Goal: Book appointment/travel/reservation

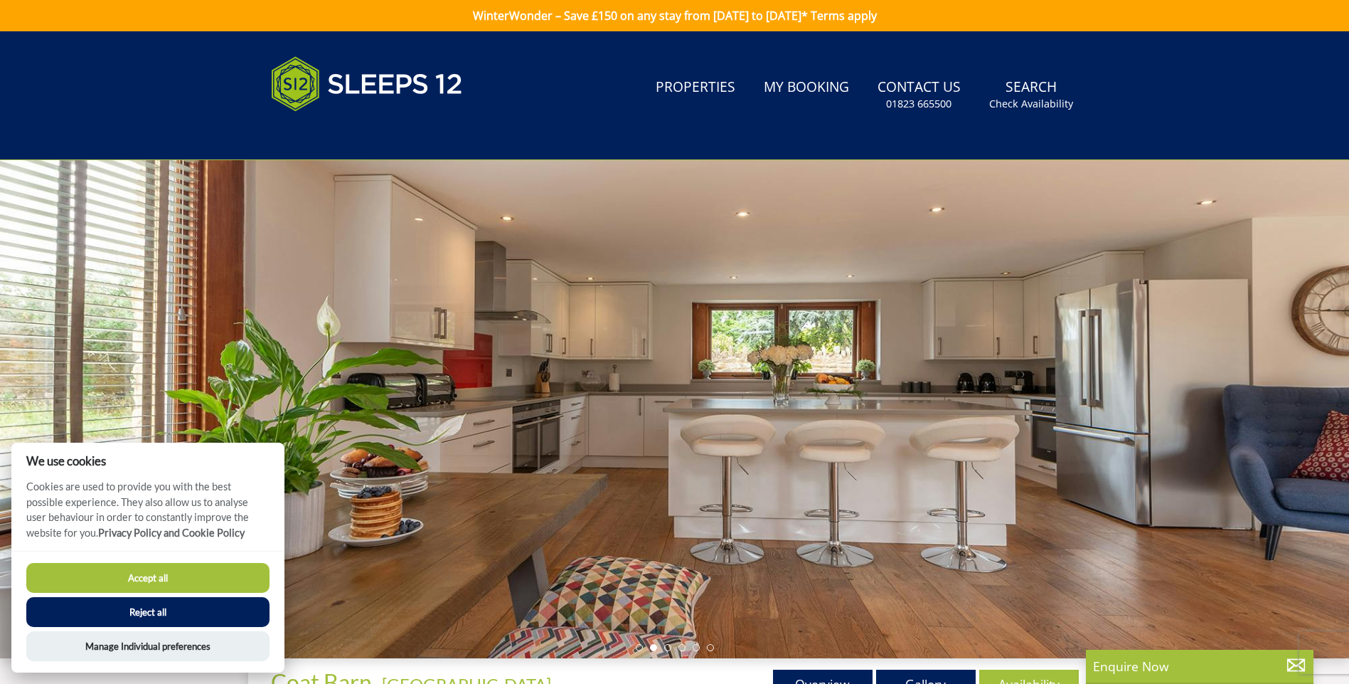
click at [198, 578] on button "Accept all" at bounding box center [147, 578] width 243 height 30
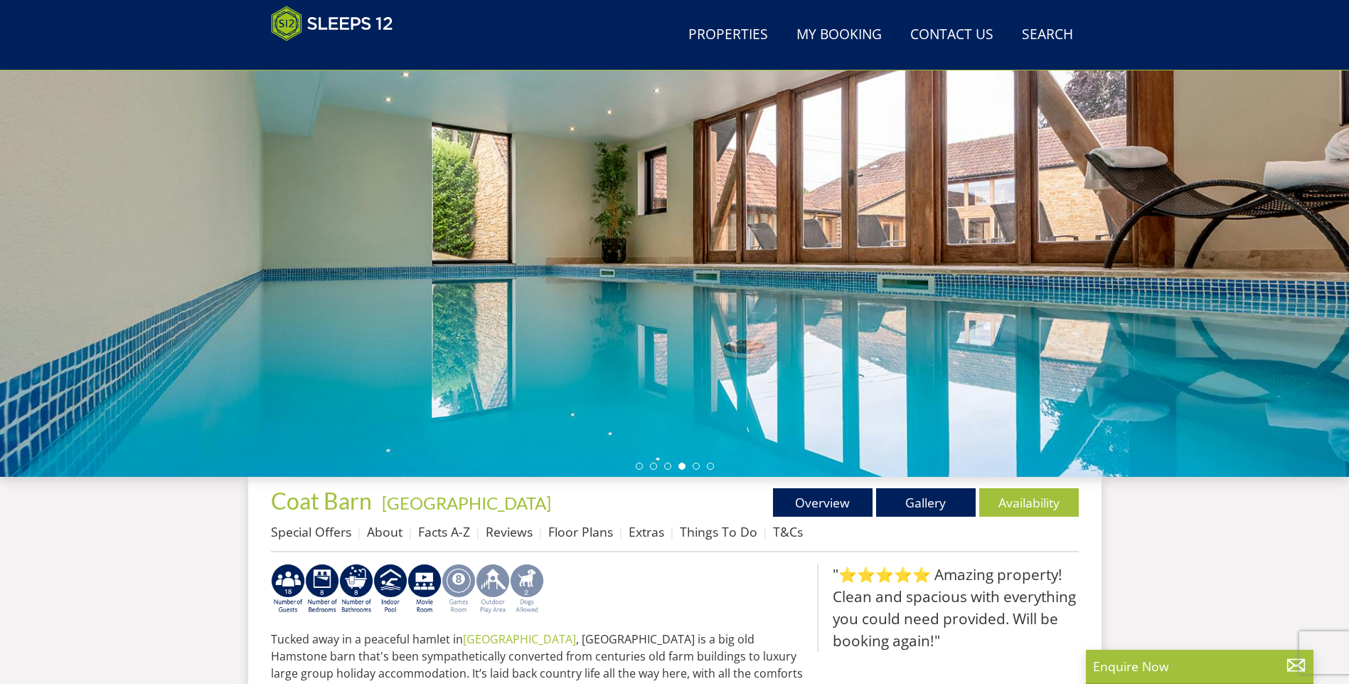
scroll to position [155, 0]
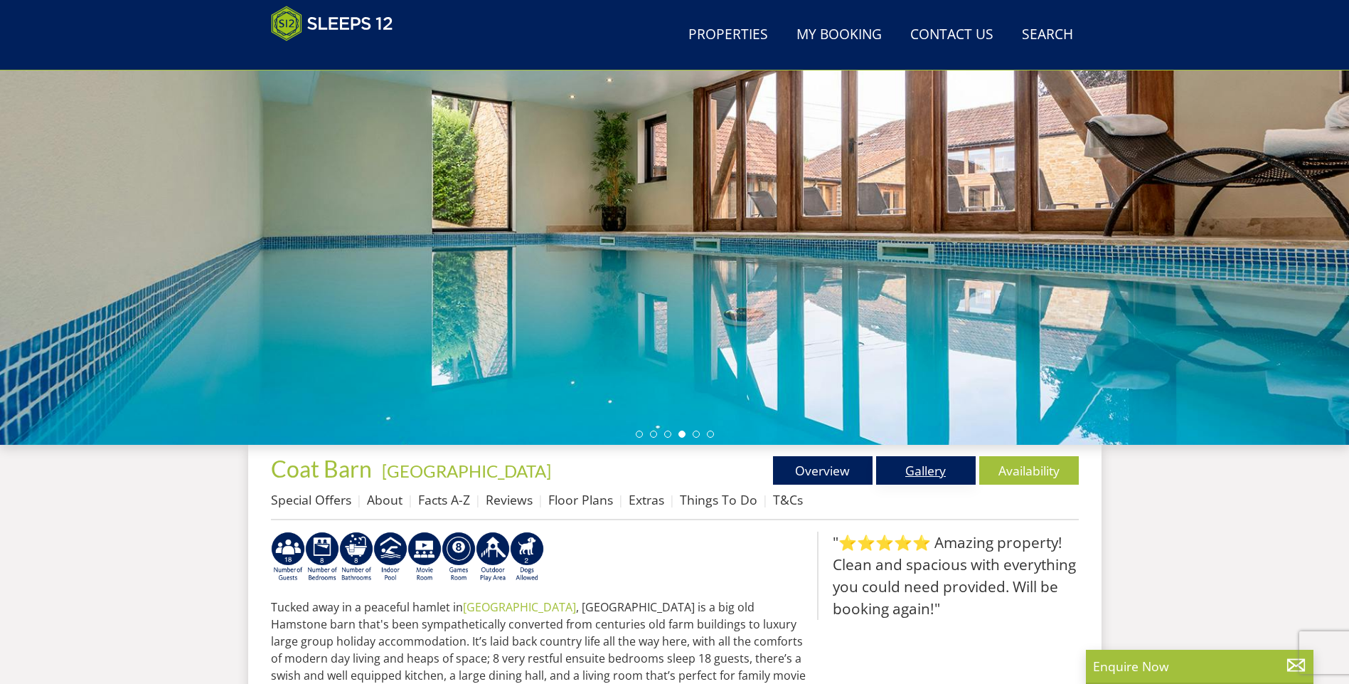
click at [938, 467] on link "Gallery" at bounding box center [926, 470] width 100 height 28
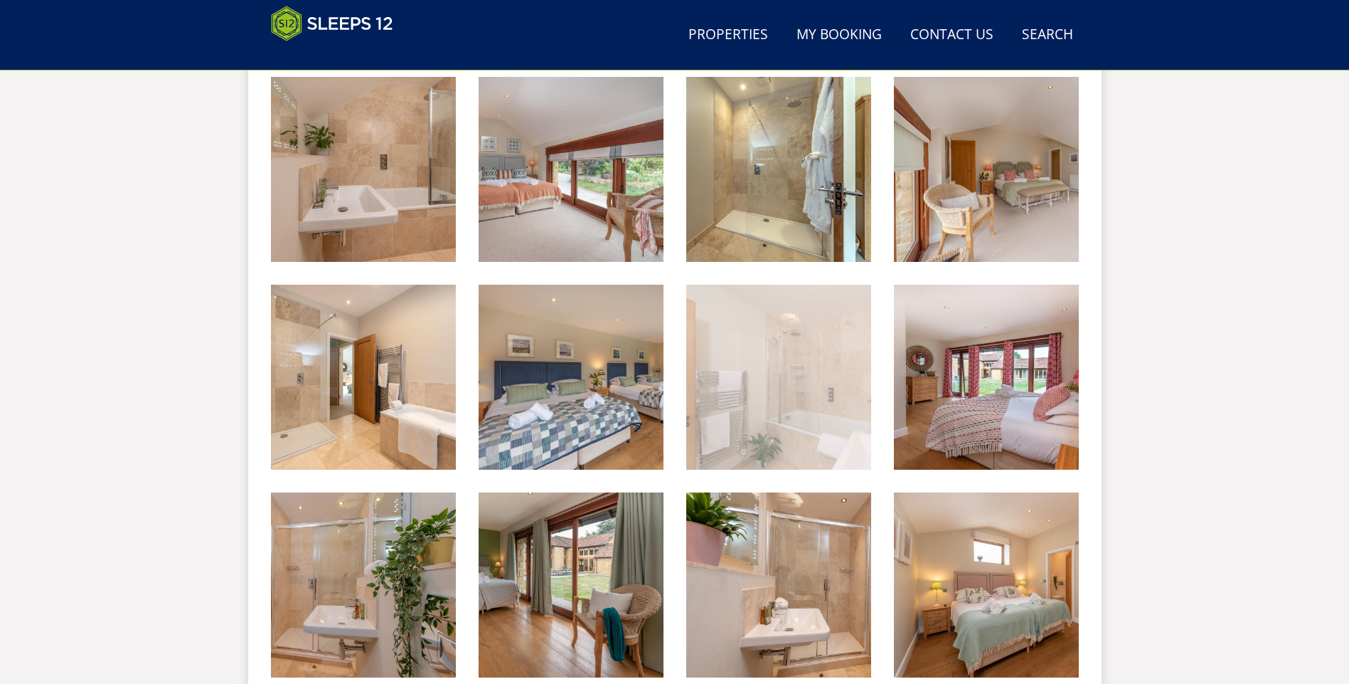
scroll to position [1796, 0]
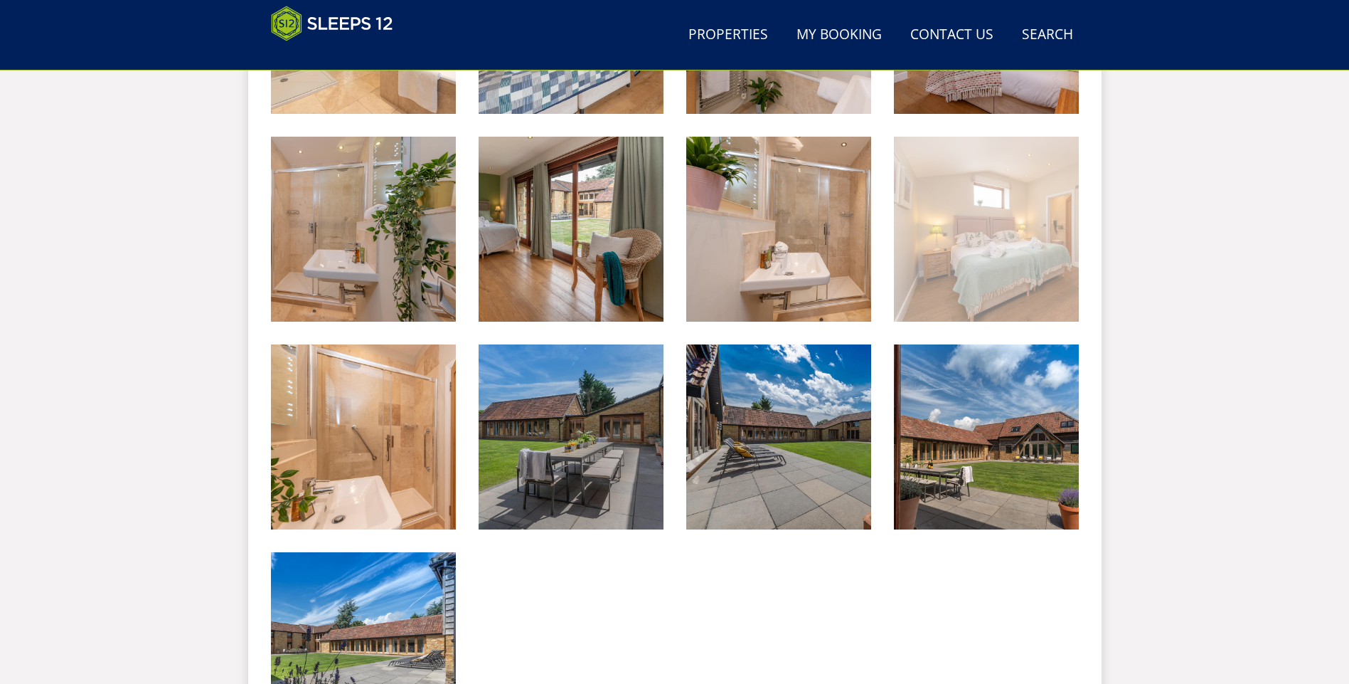
click at [1018, 292] on img at bounding box center [986, 229] width 185 height 185
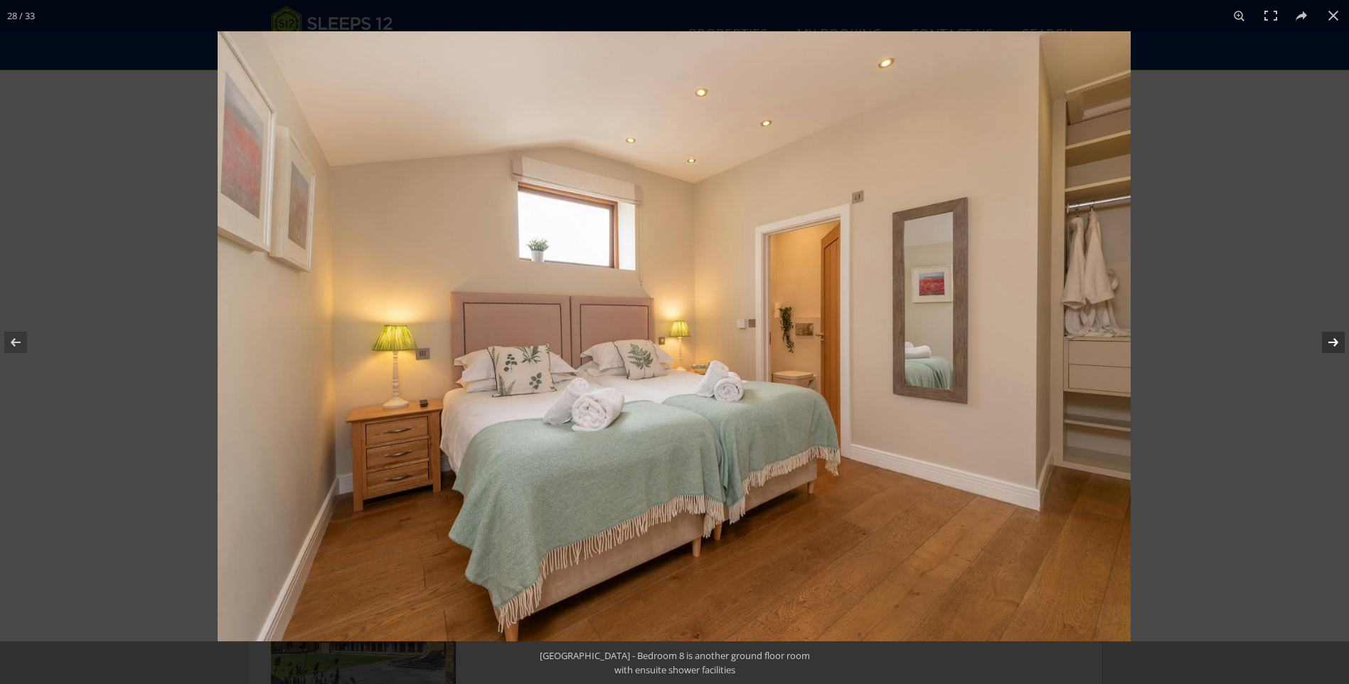
click at [1330, 339] on button at bounding box center [1325, 342] width 50 height 71
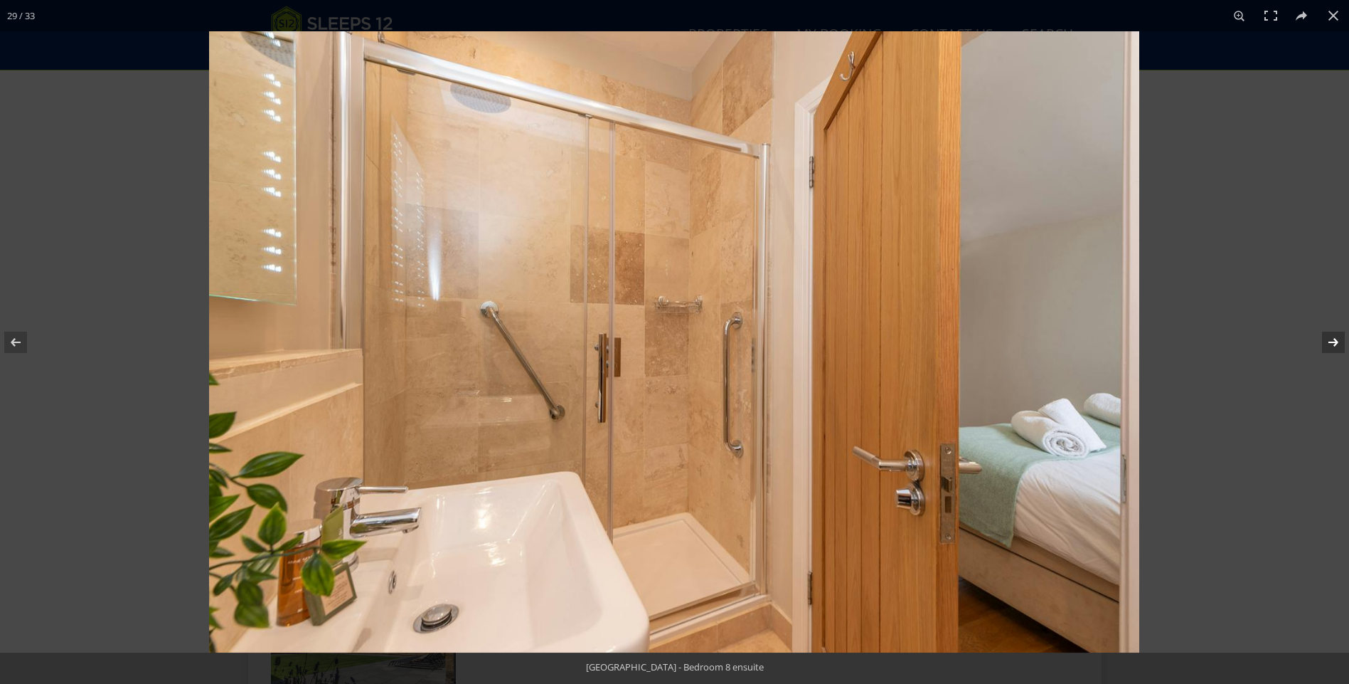
click at [1330, 339] on button at bounding box center [1325, 342] width 50 height 71
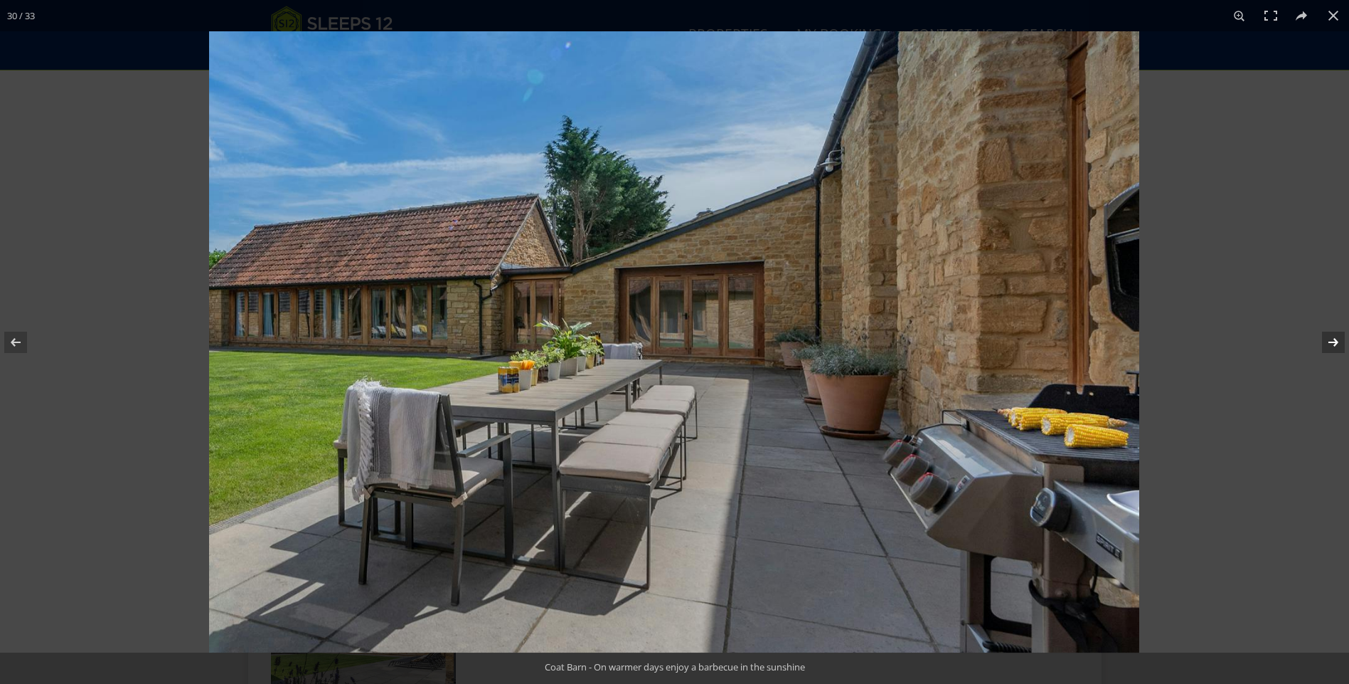
click at [1330, 339] on button at bounding box center [1325, 342] width 50 height 71
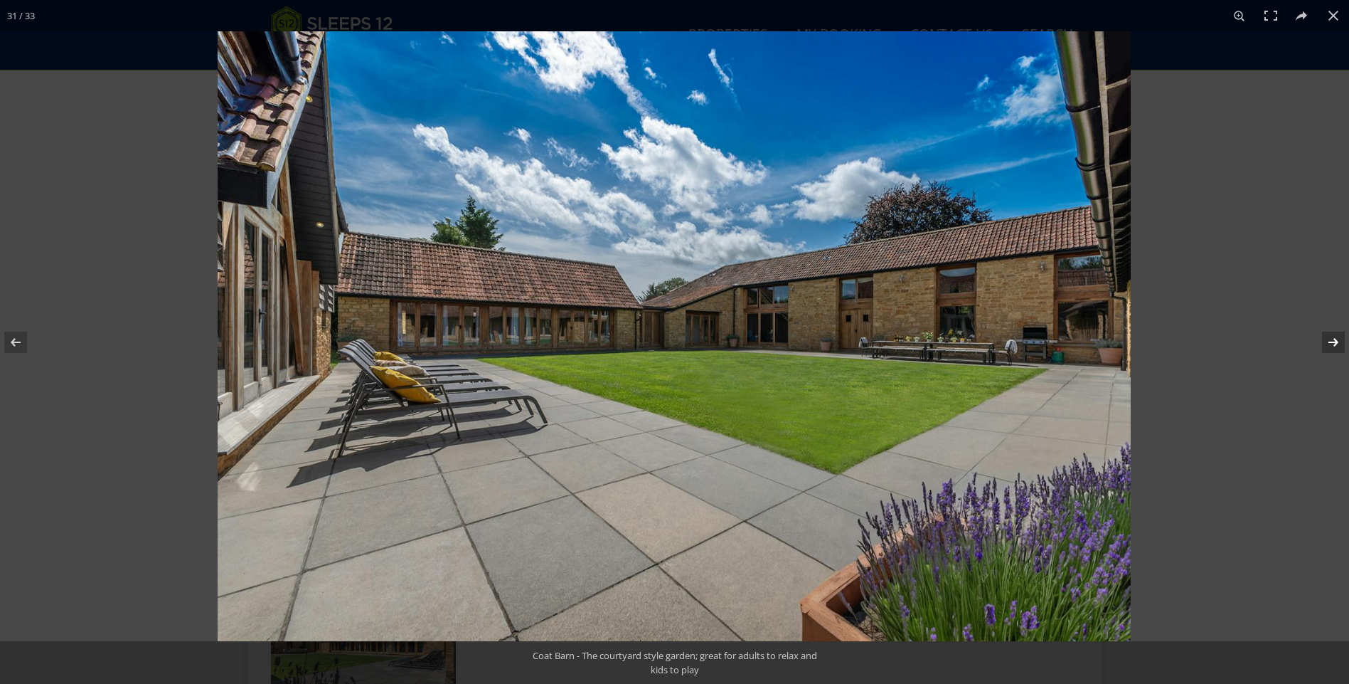
click at [1330, 339] on button at bounding box center [1325, 342] width 50 height 71
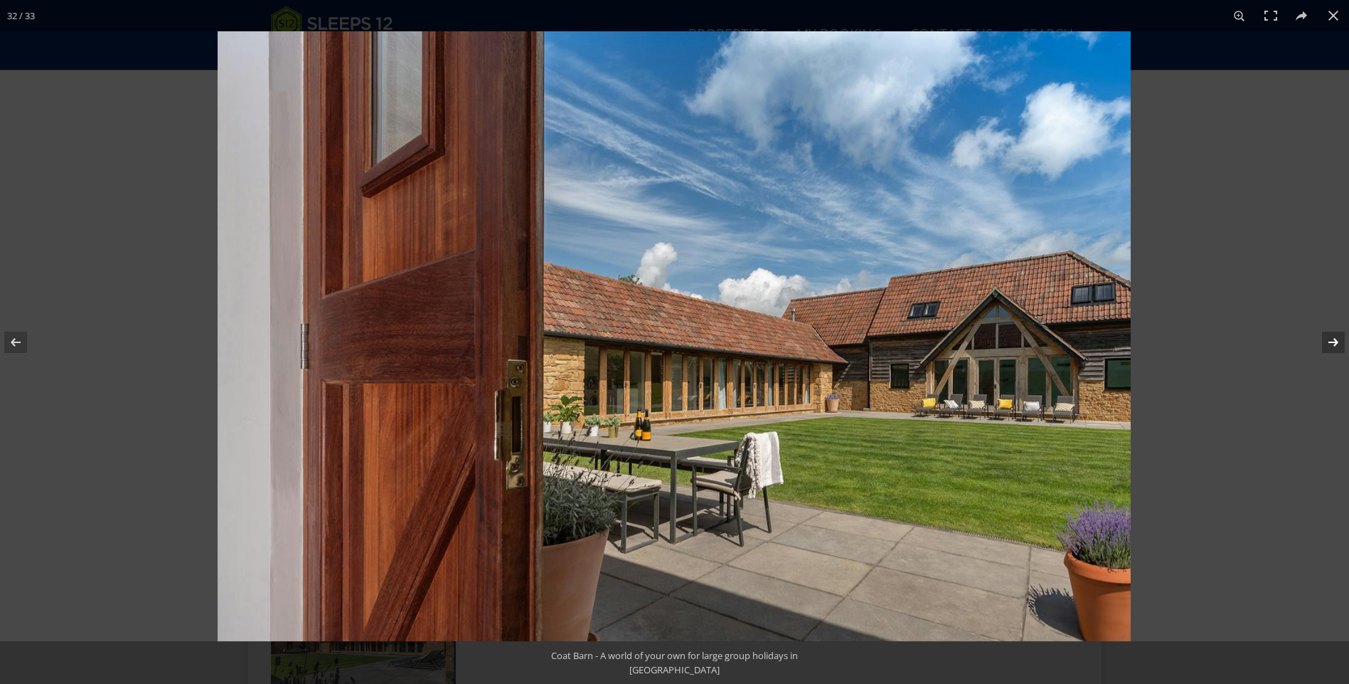
click at [1330, 339] on button at bounding box center [1325, 342] width 50 height 71
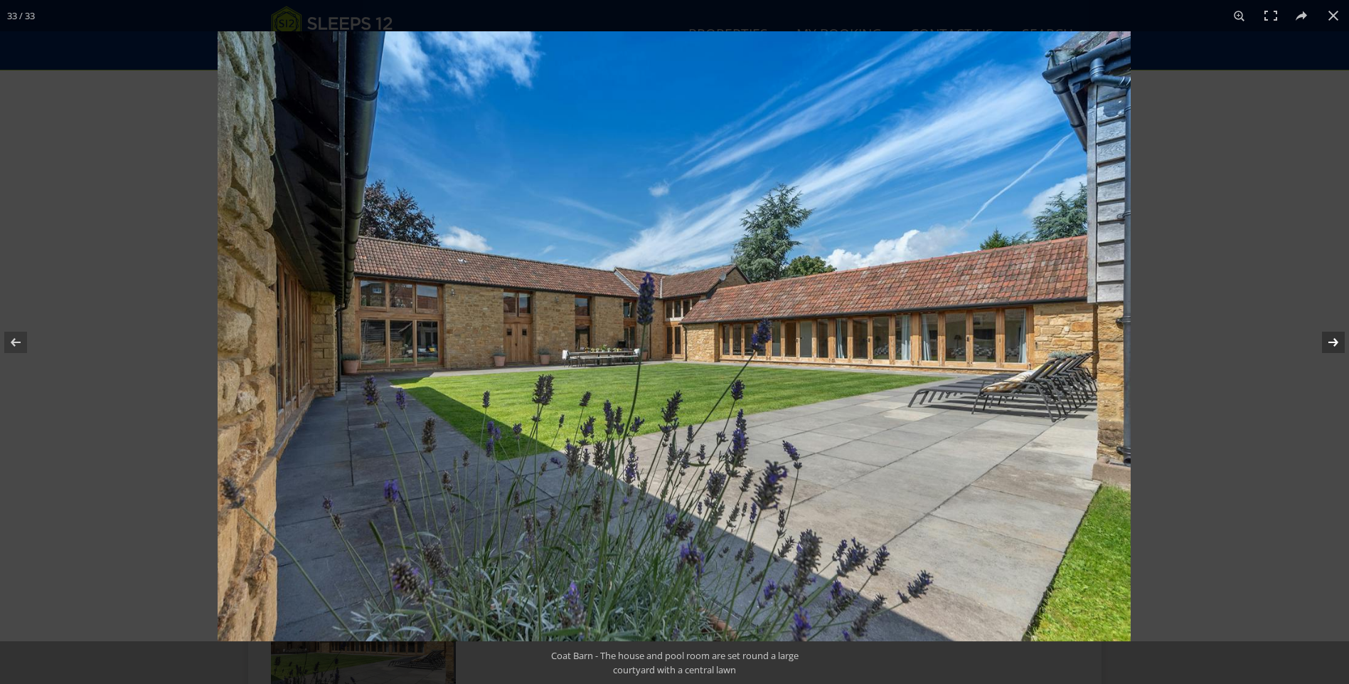
click at [1330, 339] on button at bounding box center [1325, 342] width 50 height 71
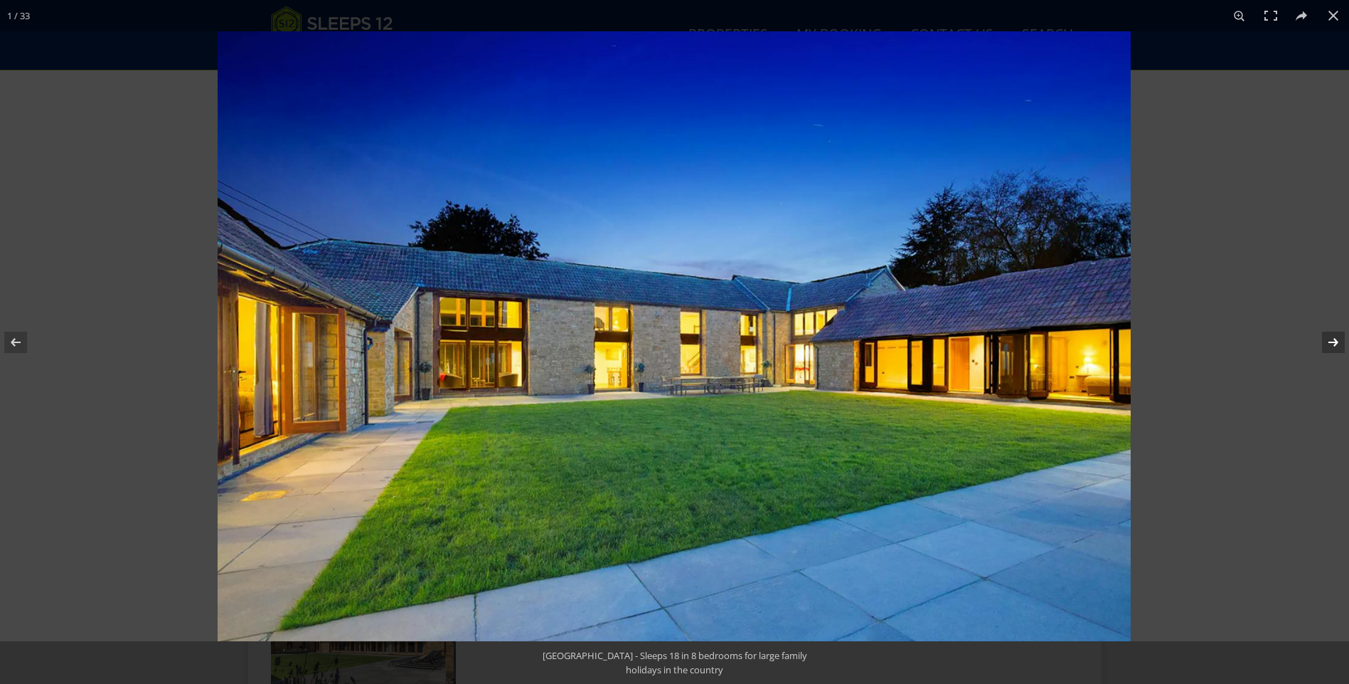
click at [1330, 339] on button at bounding box center [1325, 342] width 50 height 71
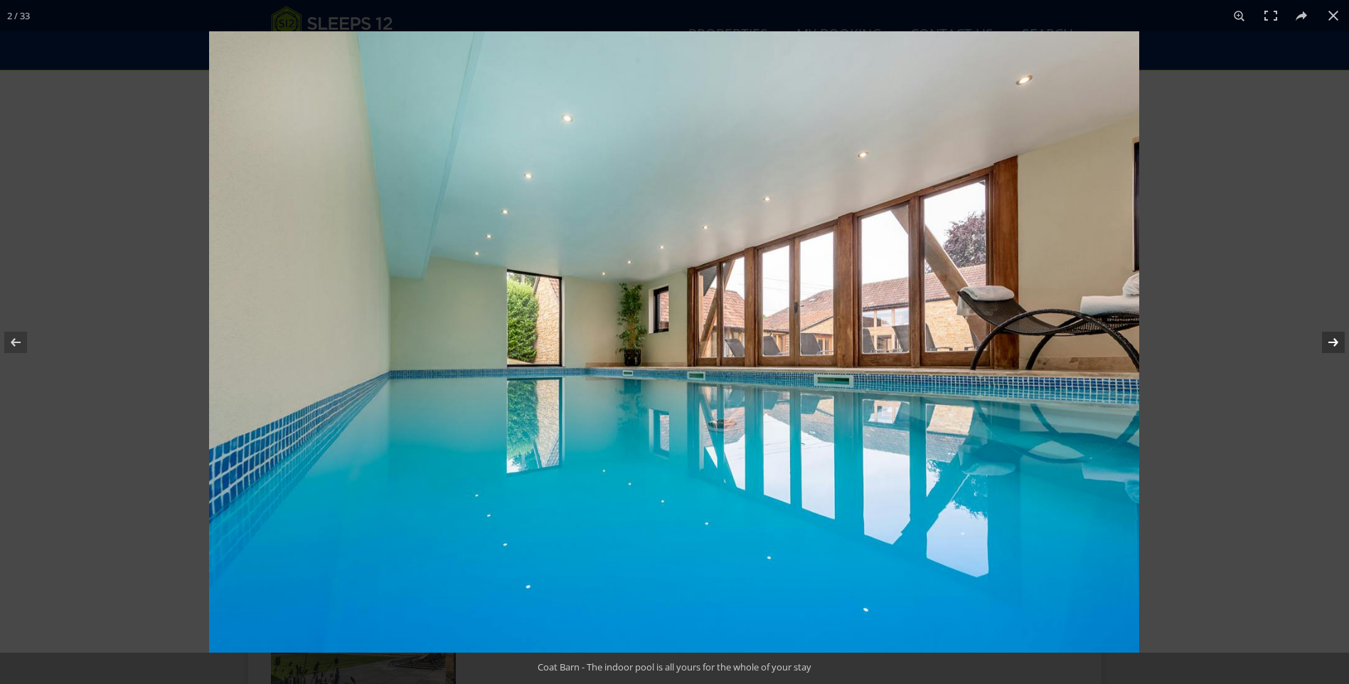
click at [1330, 339] on button at bounding box center [1325, 342] width 50 height 71
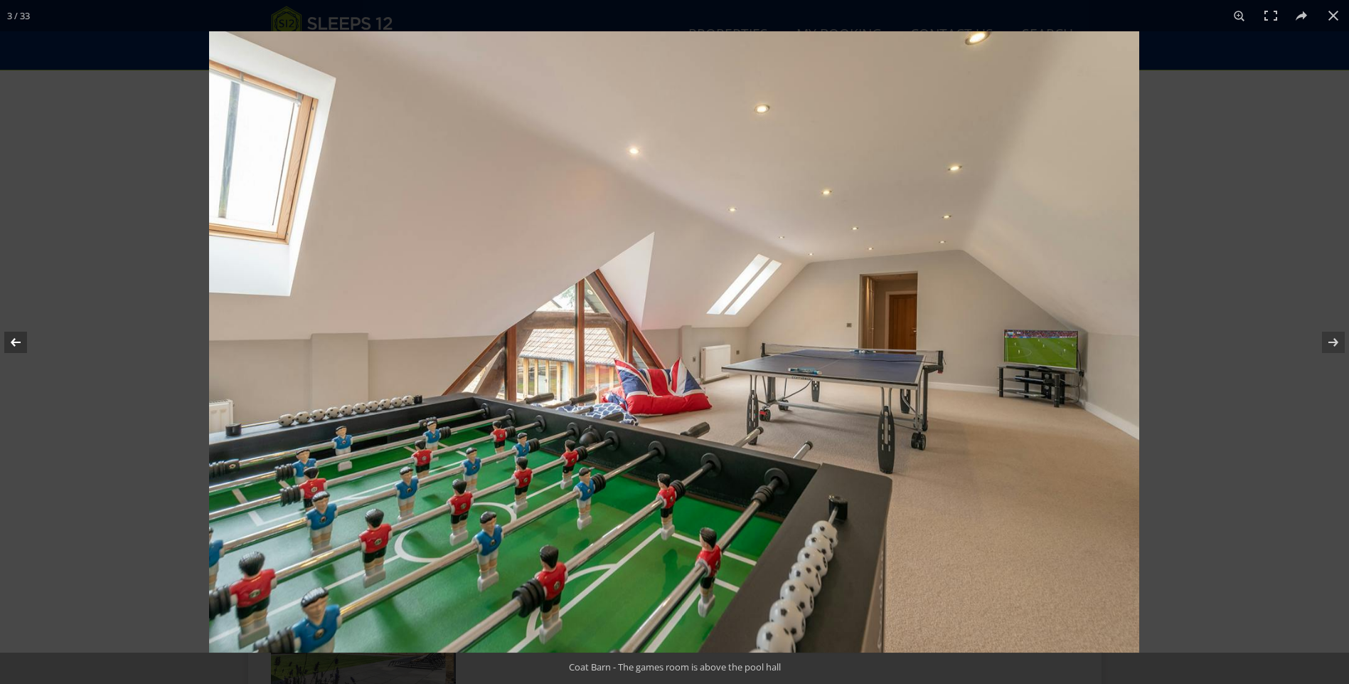
click at [22, 343] on button at bounding box center [25, 342] width 50 height 71
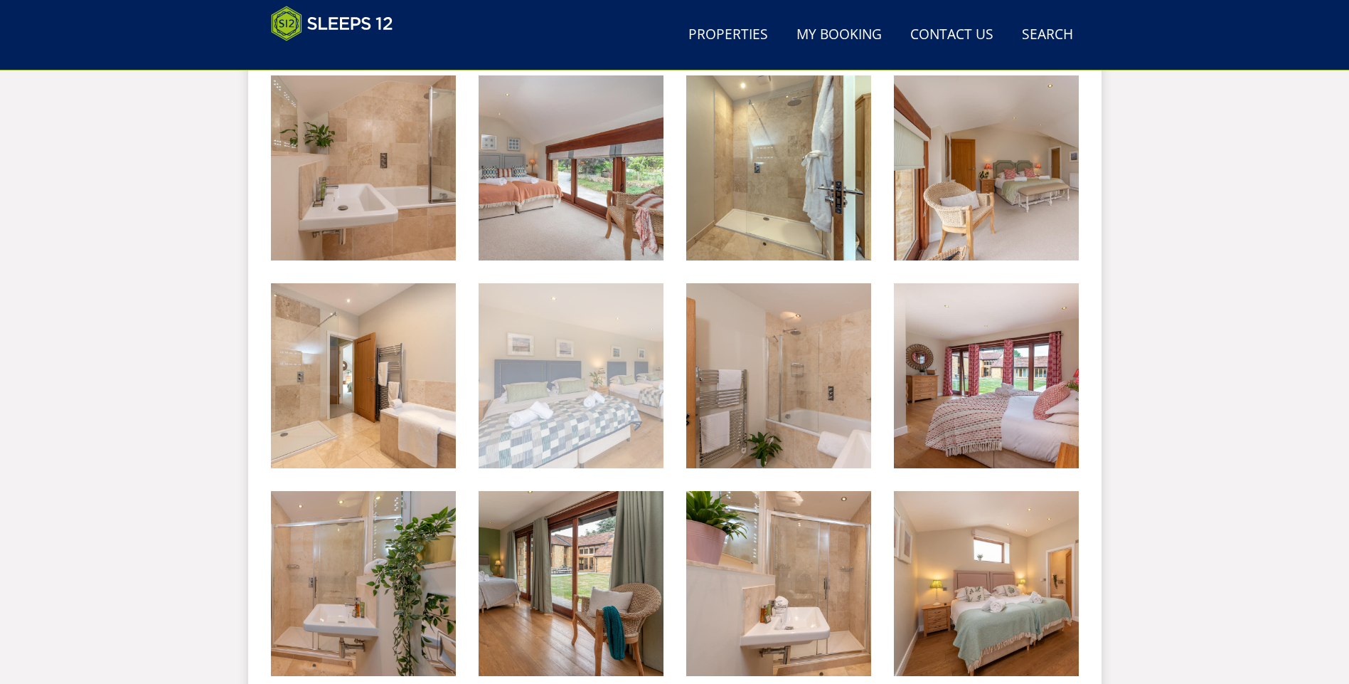
scroll to position [1369, 0]
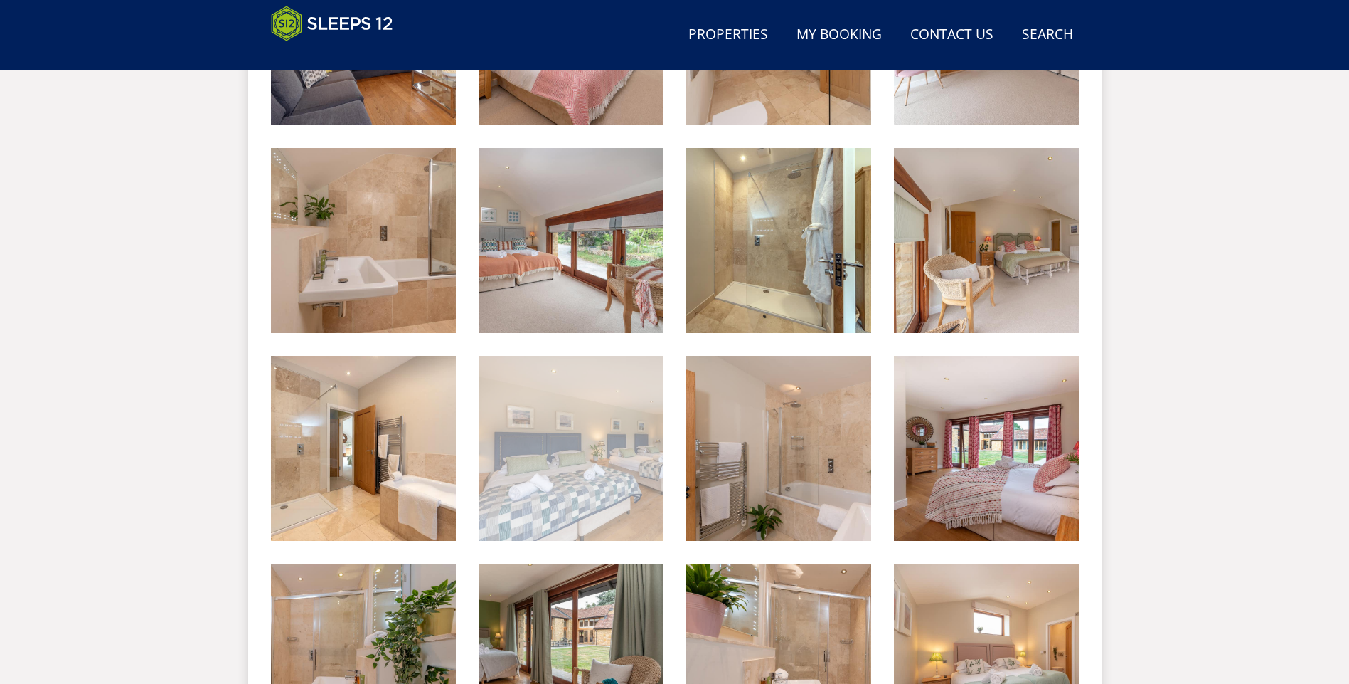
click at [618, 465] on img at bounding box center [571, 448] width 185 height 185
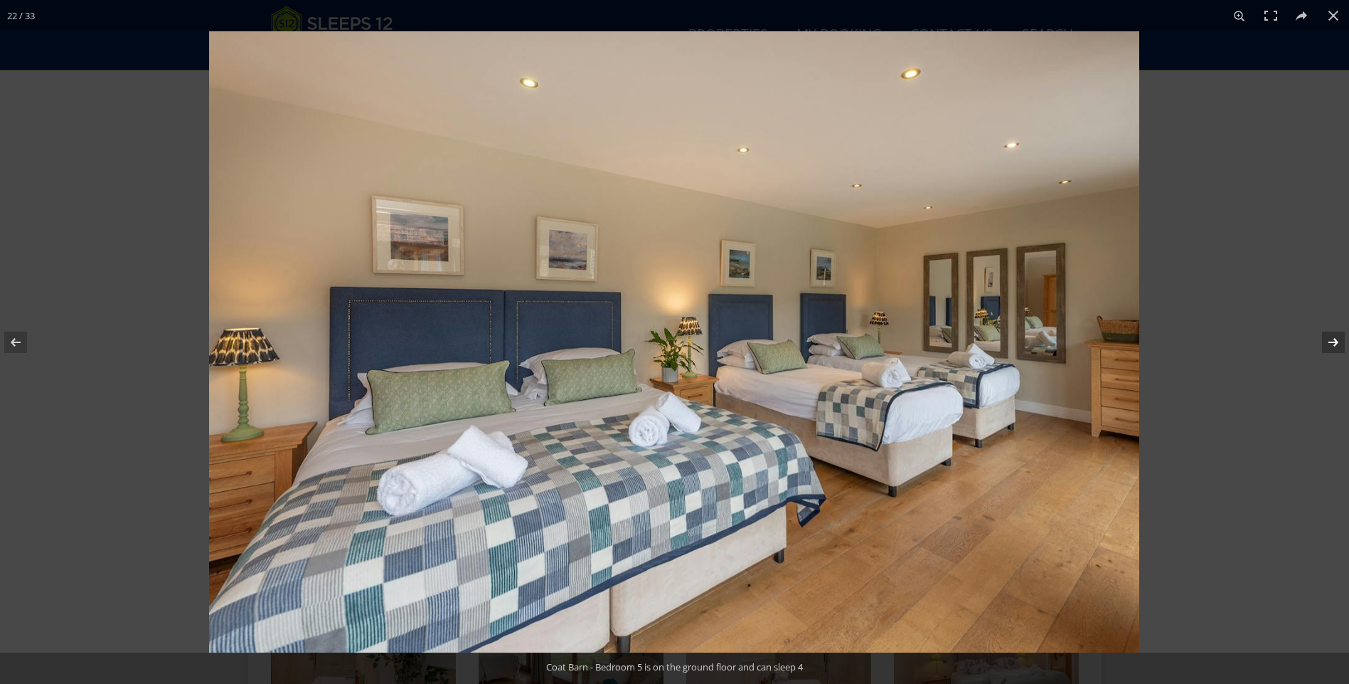
click at [1329, 346] on button at bounding box center [1325, 342] width 50 height 71
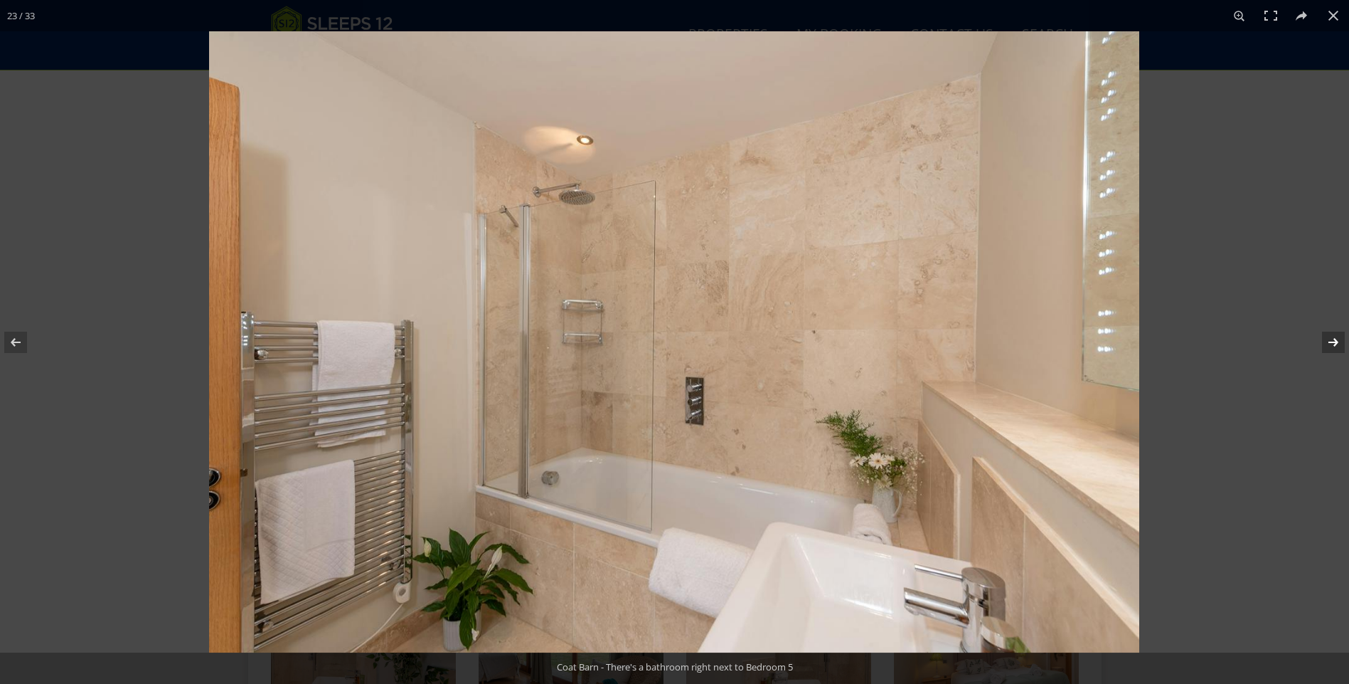
click at [1329, 346] on button at bounding box center [1325, 342] width 50 height 71
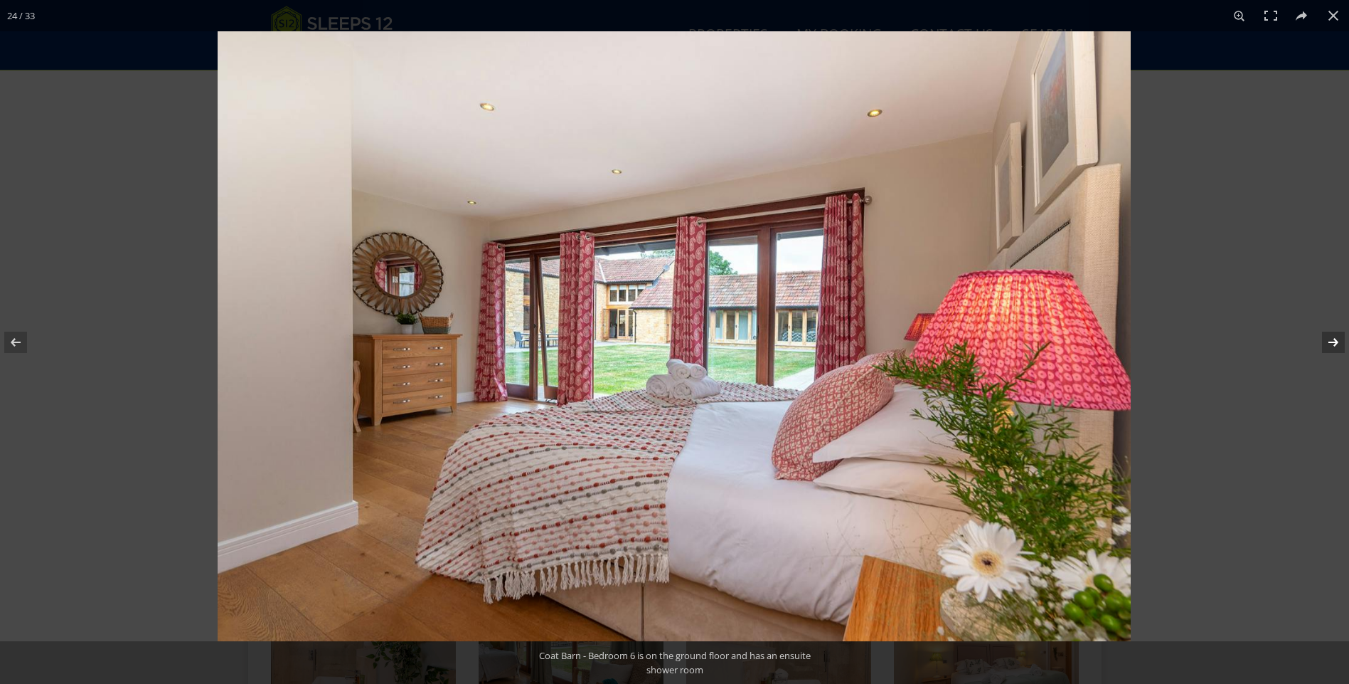
click at [1329, 346] on button at bounding box center [1325, 342] width 50 height 71
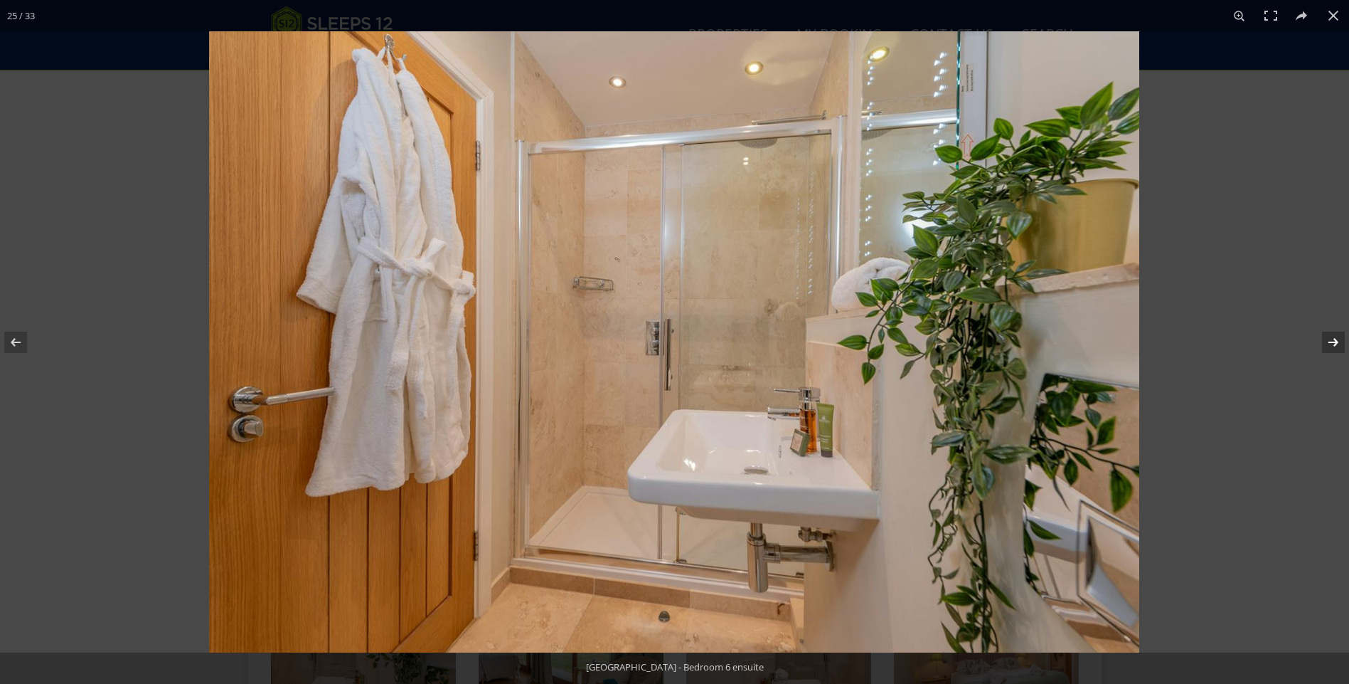
click at [1329, 346] on button at bounding box center [1325, 342] width 50 height 71
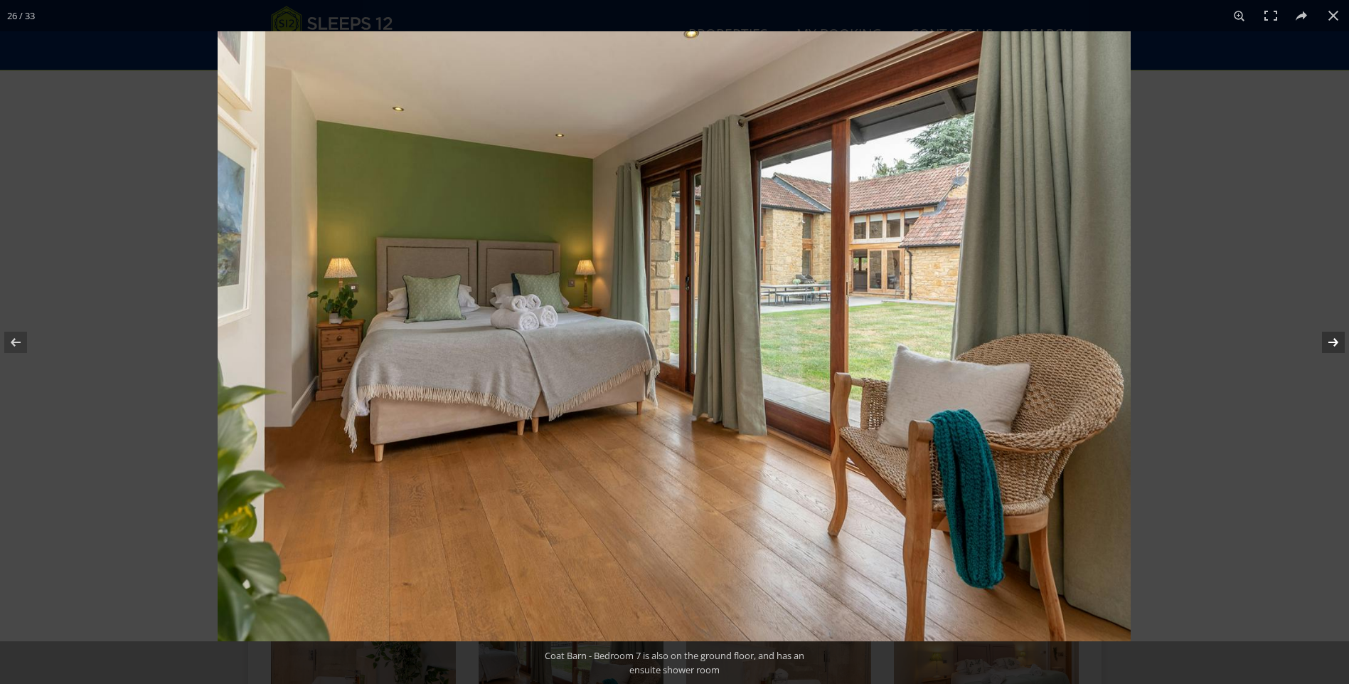
click at [1329, 346] on button at bounding box center [1325, 342] width 50 height 71
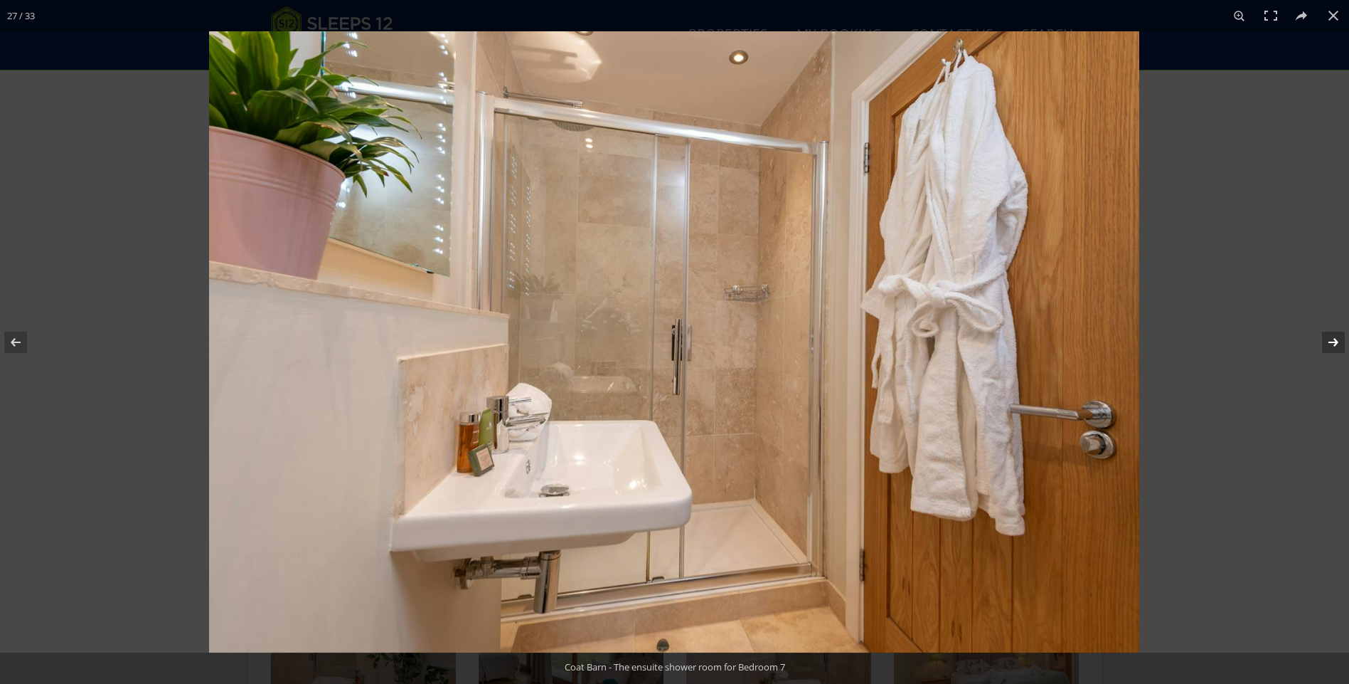
click at [1329, 346] on button at bounding box center [1325, 342] width 50 height 71
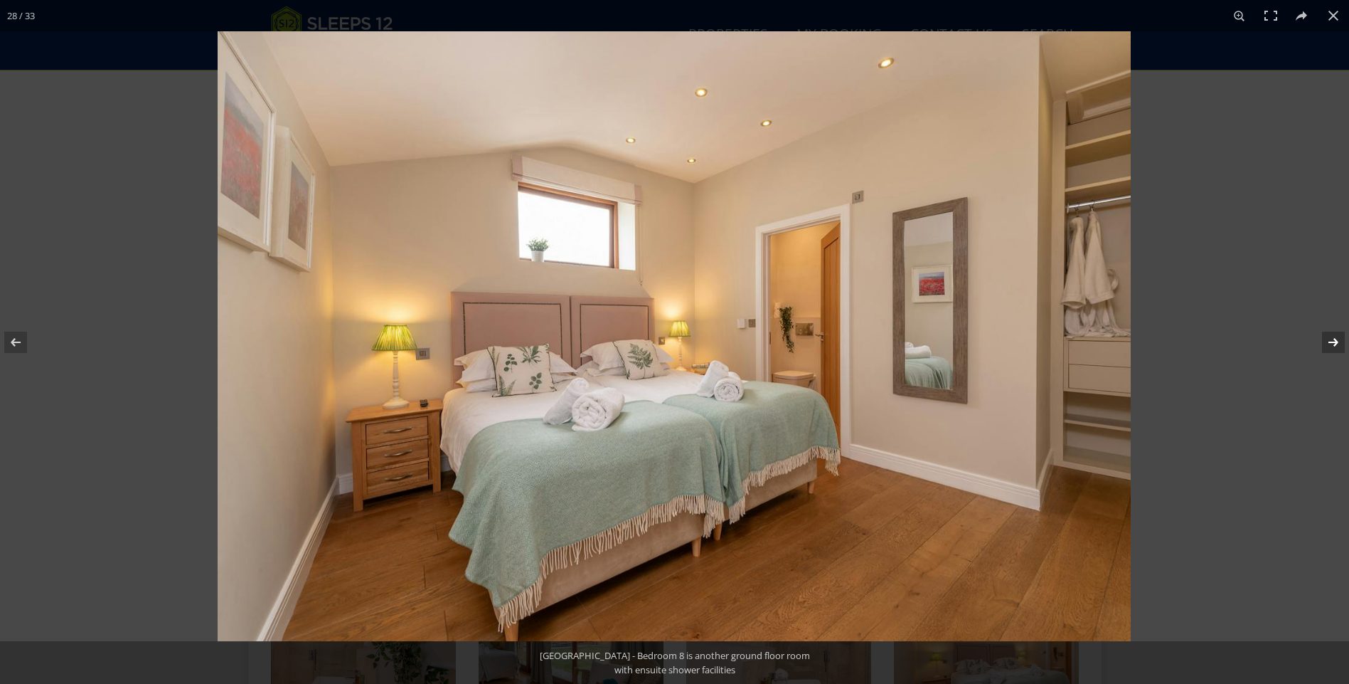
click at [1329, 346] on button at bounding box center [1325, 342] width 50 height 71
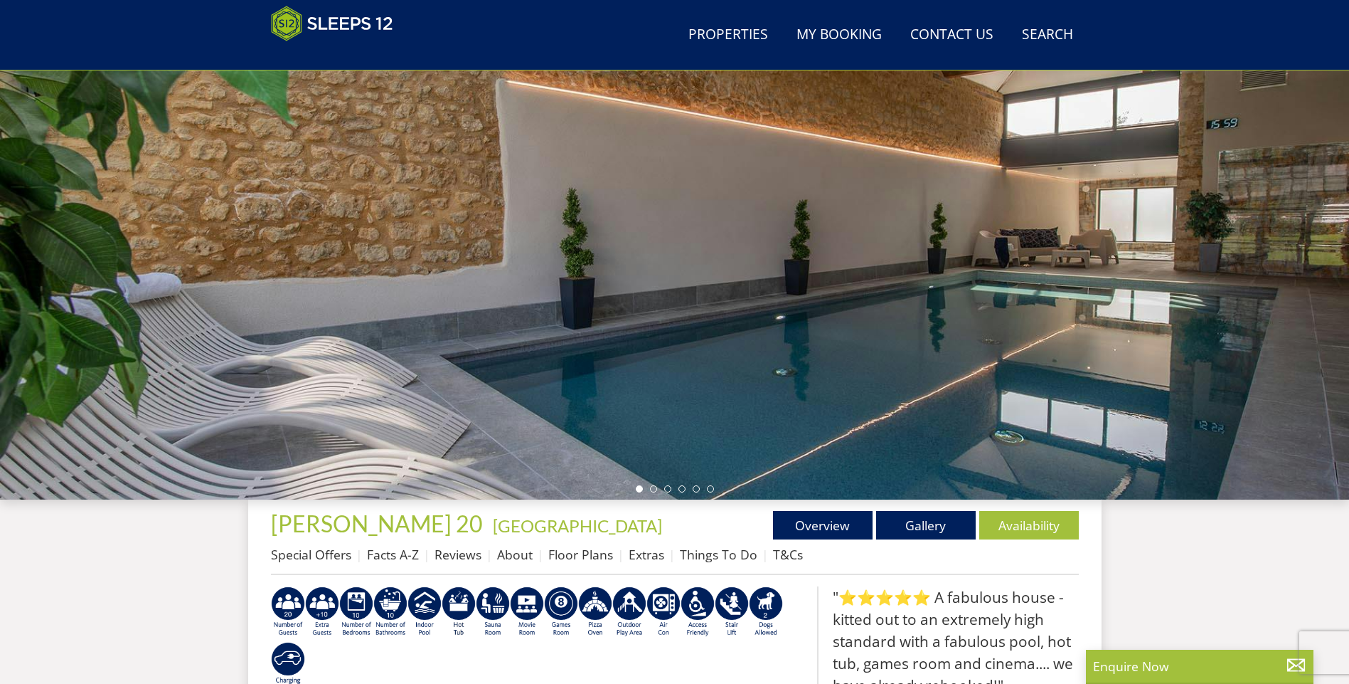
scroll to position [170, 0]
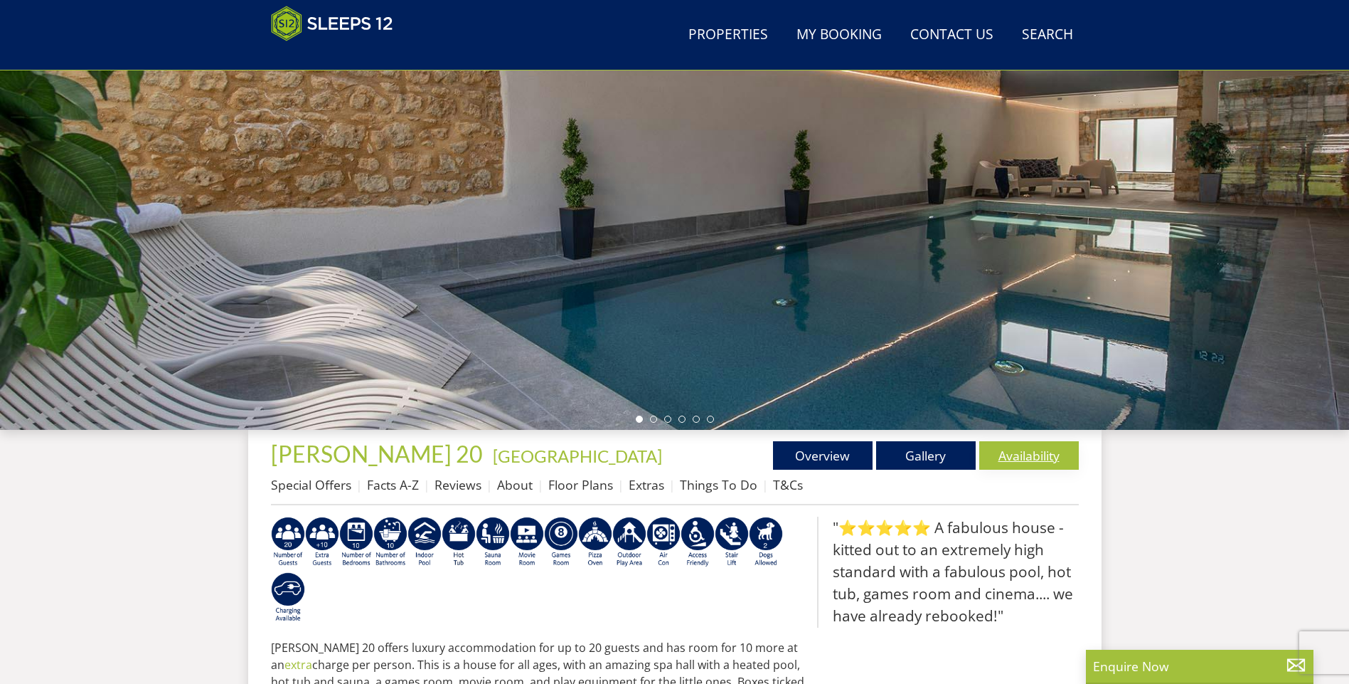
click at [1013, 454] on link "Availability" at bounding box center [1030, 455] width 100 height 28
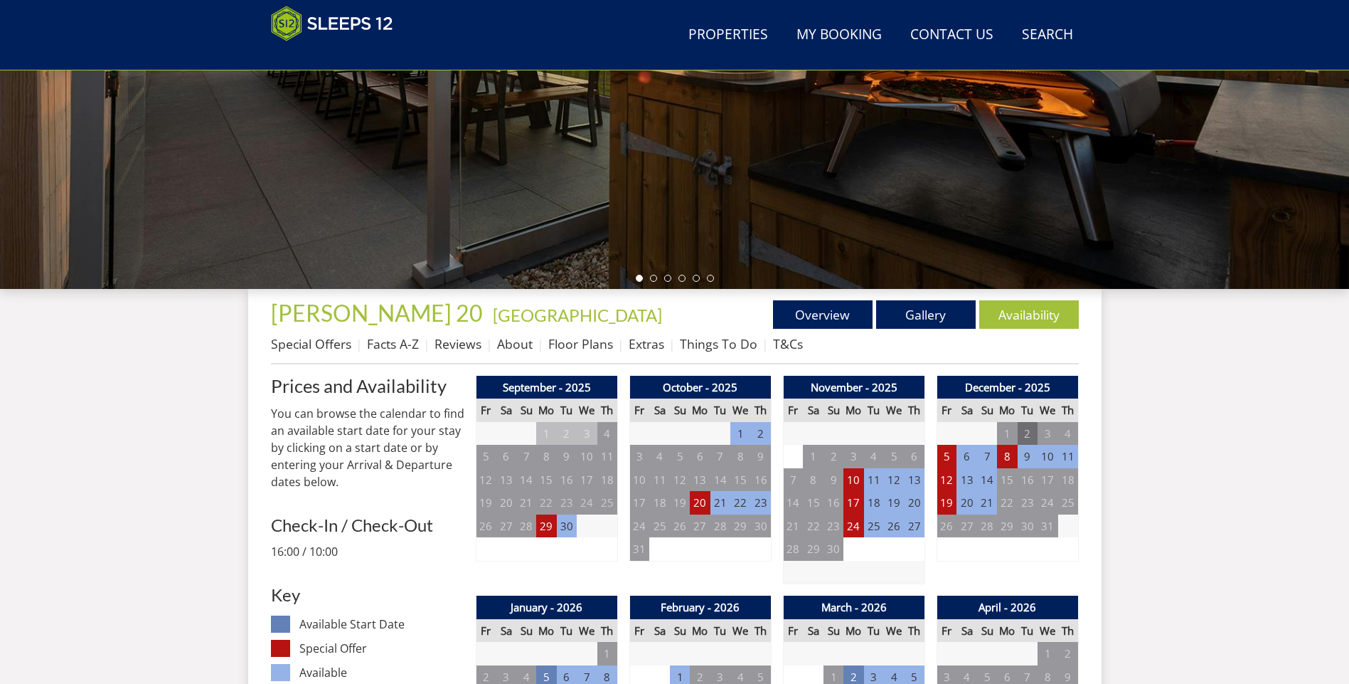
scroll to position [595, 0]
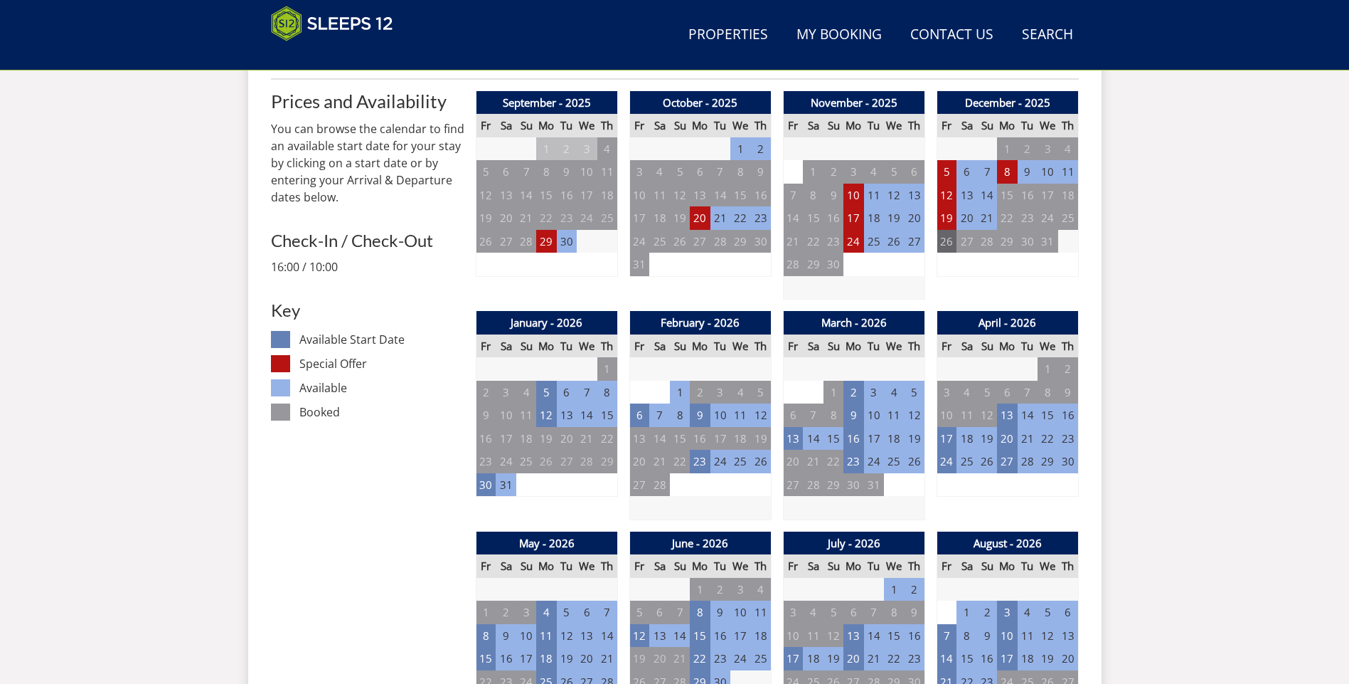
click at [948, 242] on td "26" at bounding box center [947, 241] width 20 height 23
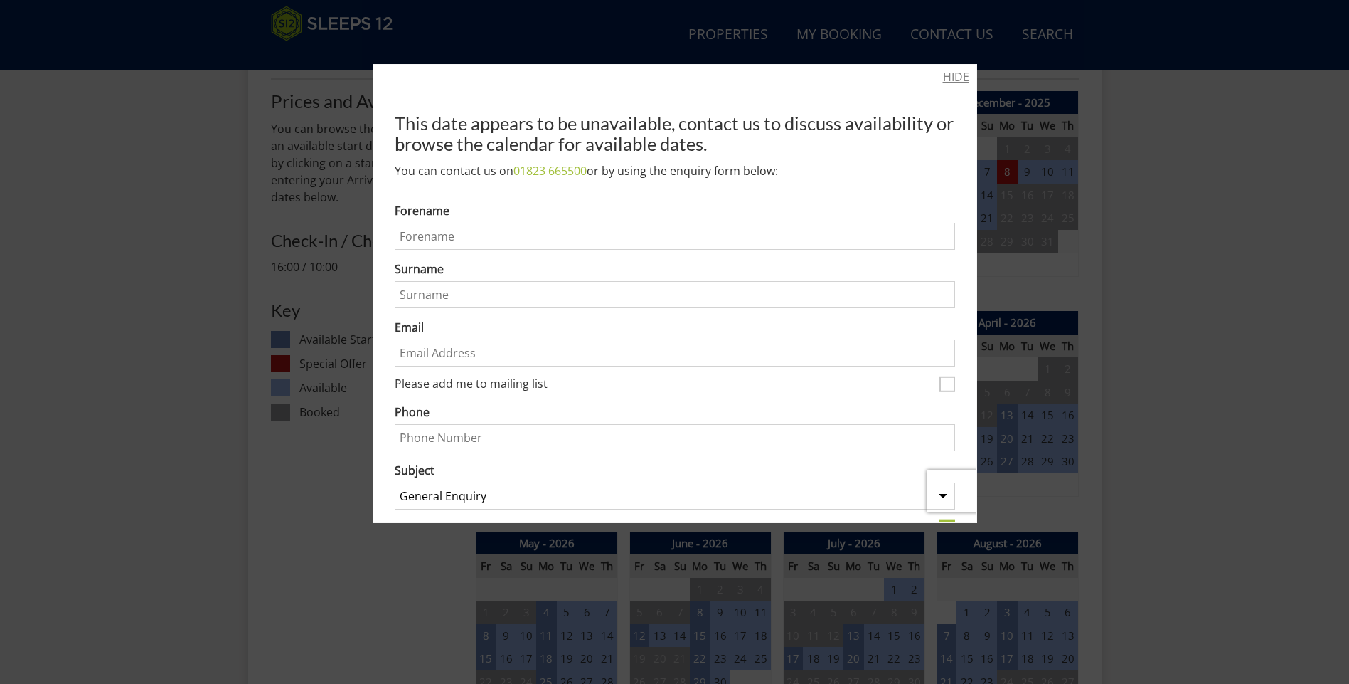
click at [947, 78] on link "HIDE" at bounding box center [956, 76] width 26 height 17
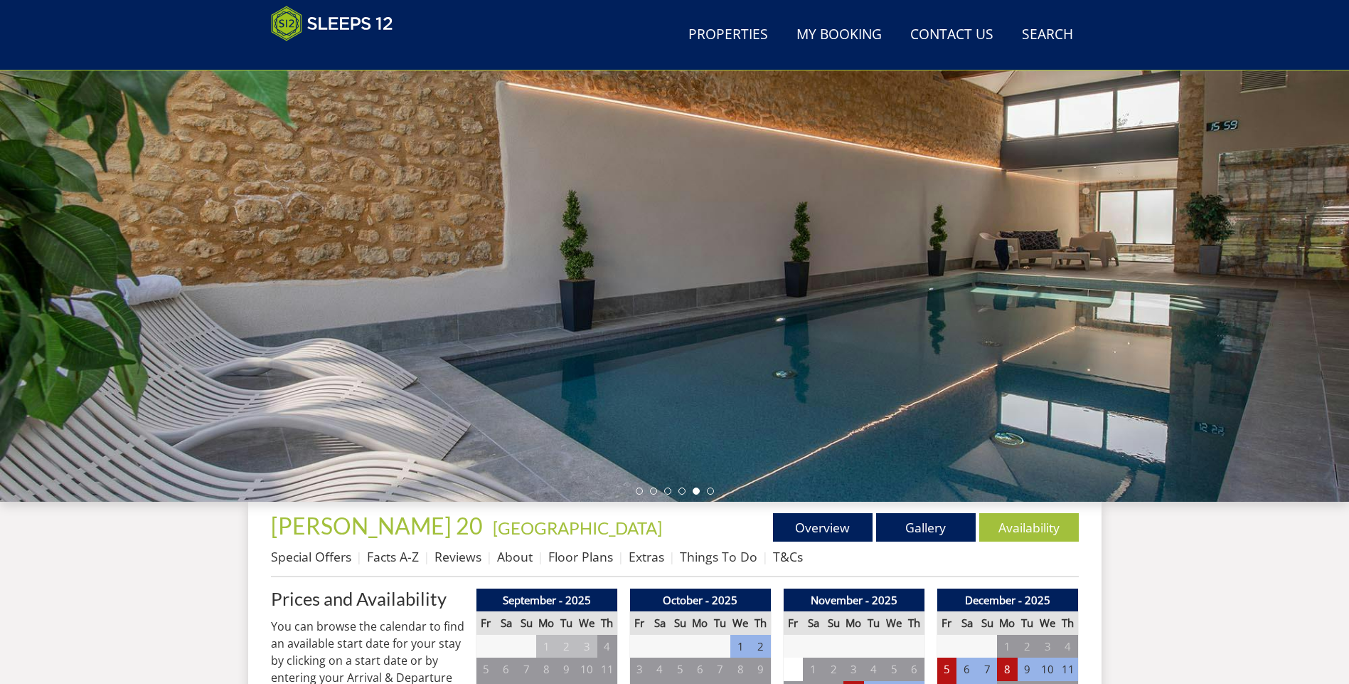
scroll to position [97, 0]
click at [735, 29] on link "Properties" at bounding box center [728, 35] width 91 height 32
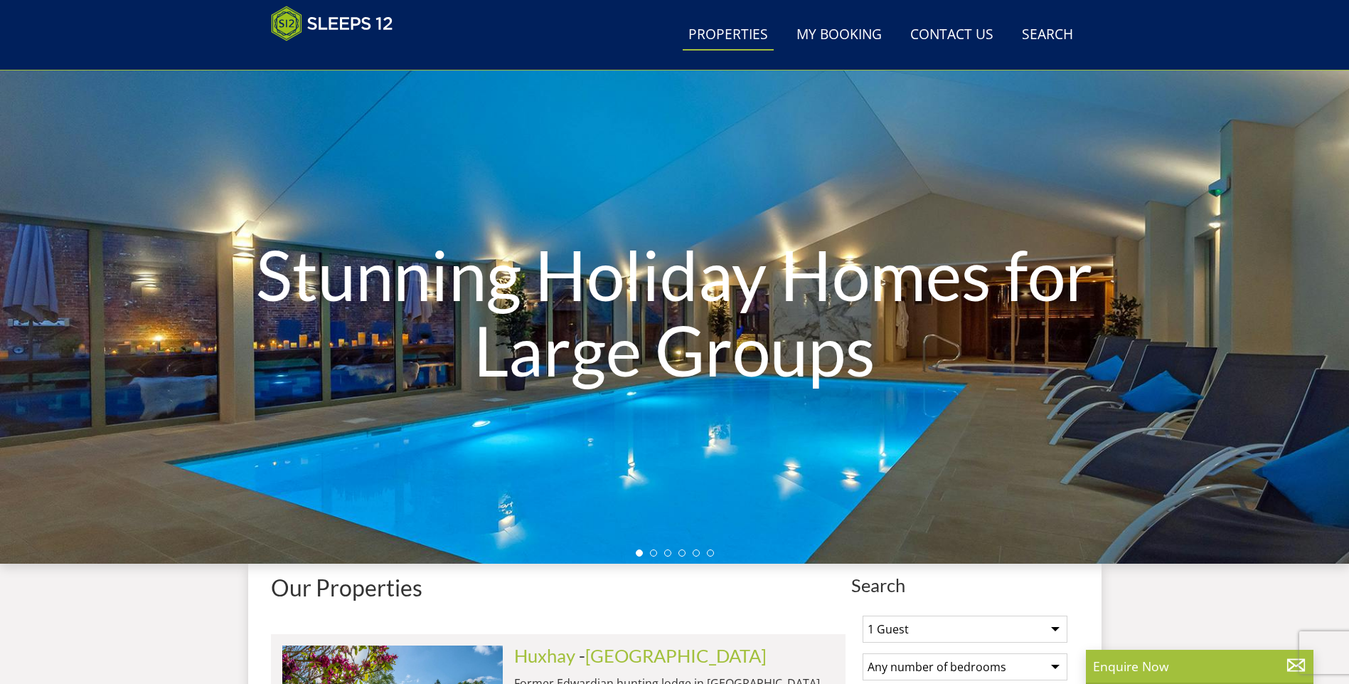
scroll to position [247, 0]
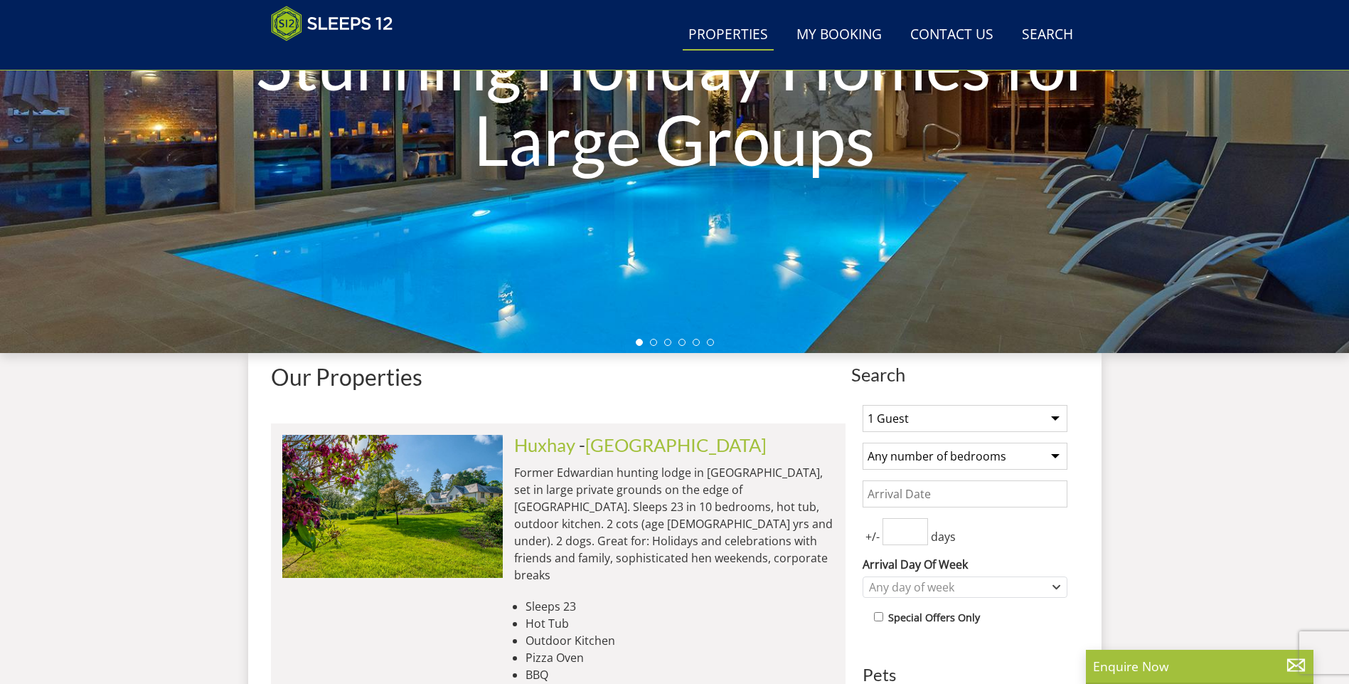
click at [977, 413] on select "1 Guest 2 Guests 3 Guests 4 Guests 5 Guests 6 Guests 7 Guests 8 Guests 9 Guests…" at bounding box center [965, 418] width 205 height 27
select select "15"
click at [863, 405] on select "1 Guest 2 Guests 3 Guests 4 Guests 5 Guests 6 Guests 7 Guests 8 Guests 9 Guests…" at bounding box center [965, 418] width 205 height 27
click at [972, 461] on select "Any number of bedrooms 4 Bedrooms 5 Bedrooms 6 Bedrooms 7 Bedrooms 8 Bedrooms 9…" at bounding box center [965, 455] width 205 height 27
select select "8"
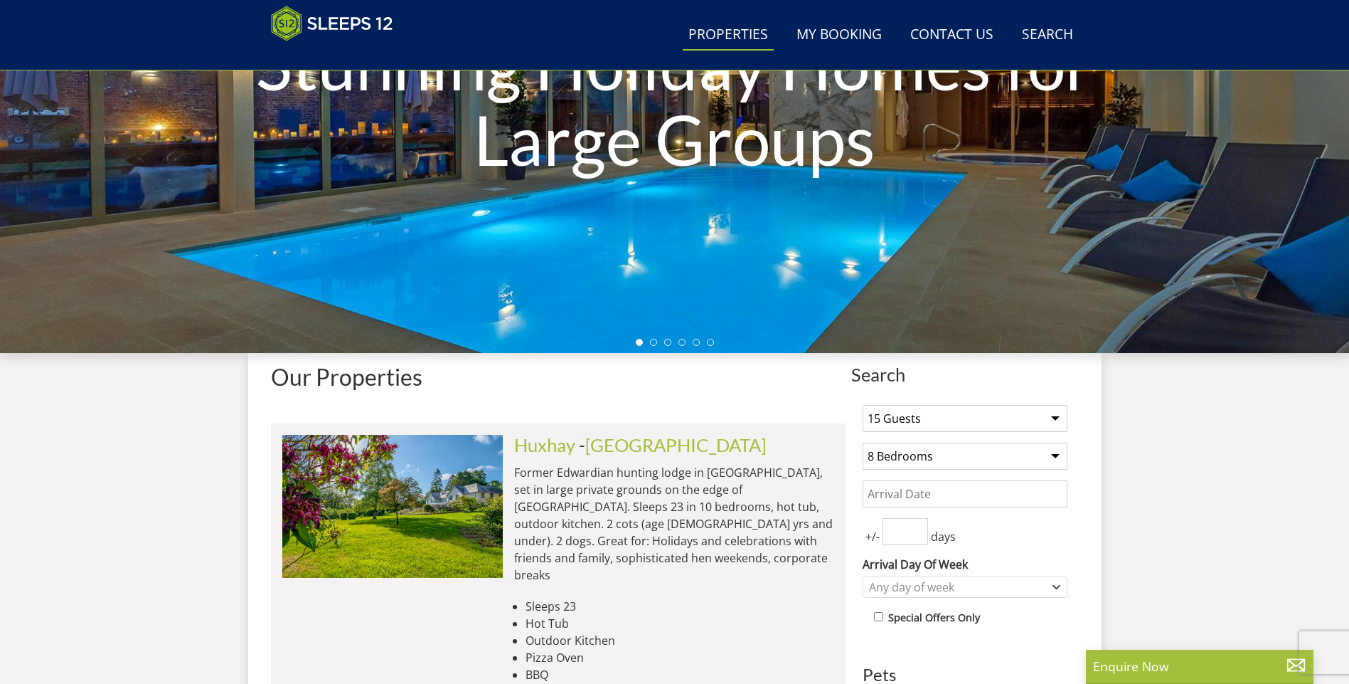
click at [863, 442] on select "Any number of bedrooms 4 Bedrooms 5 Bedrooms 6 Bedrooms 7 Bedrooms 8 Bedrooms 9…" at bounding box center [965, 455] width 205 height 27
click at [977, 488] on input "Date" at bounding box center [965, 493] width 205 height 27
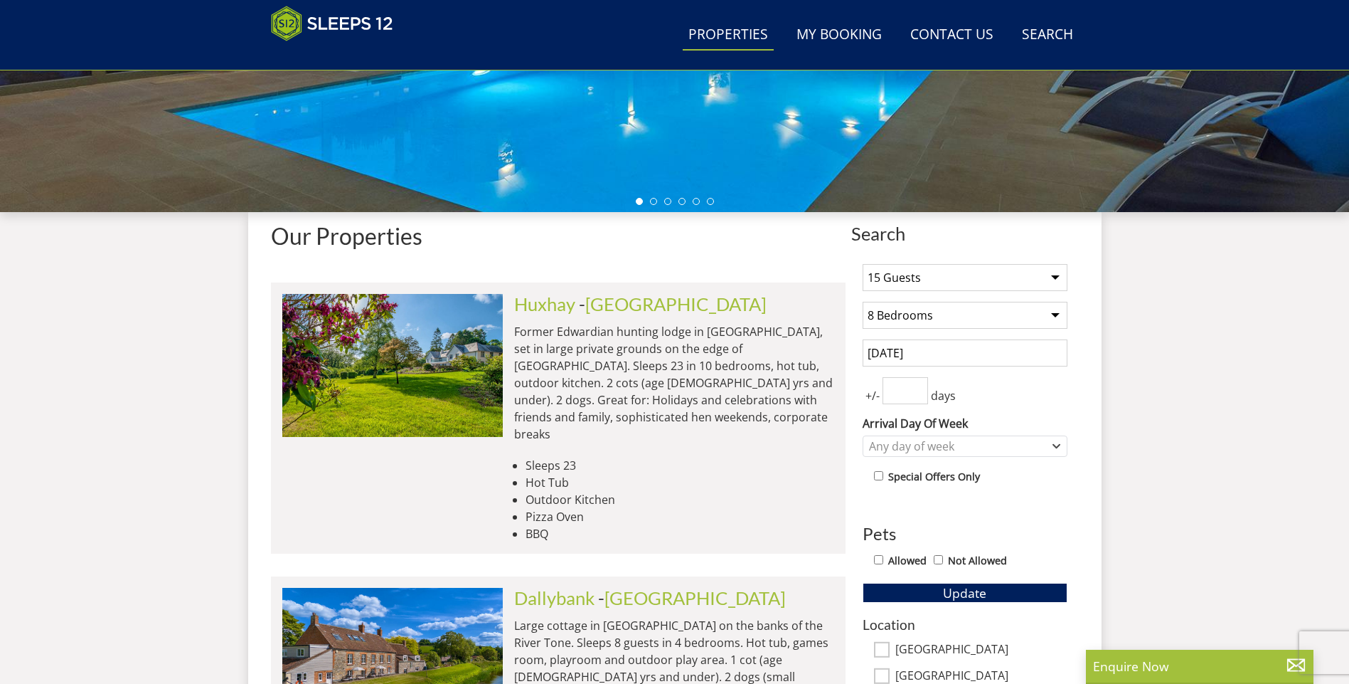
scroll to position [389, 0]
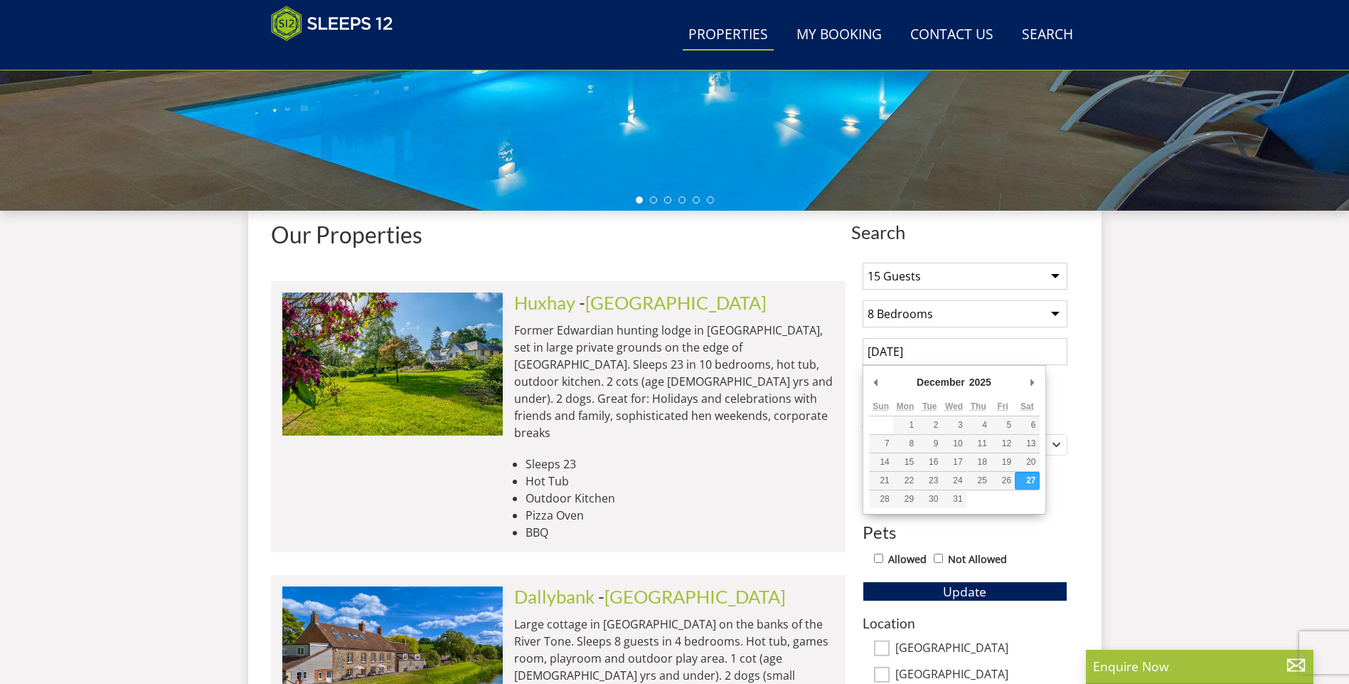
click at [997, 351] on input "[DATE]" at bounding box center [965, 351] width 205 height 27
type input "[DATE]"
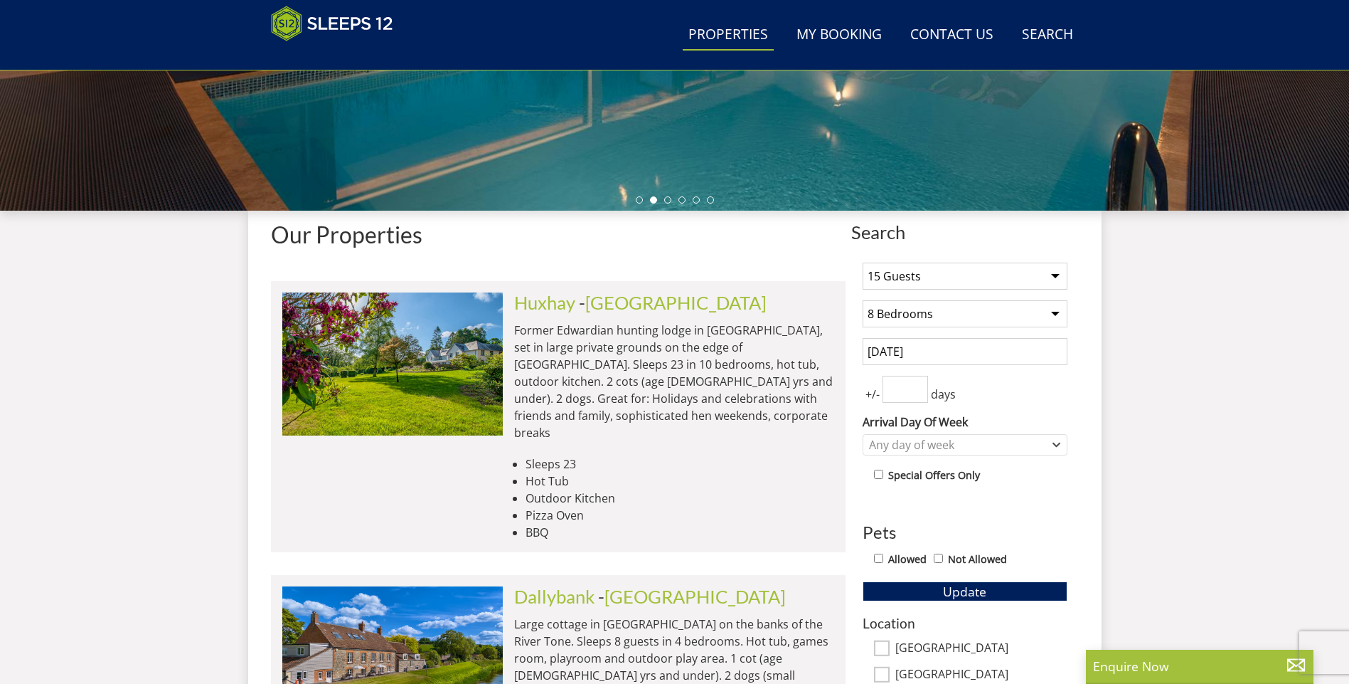
click at [876, 551] on div "Allowed Not Allowed" at bounding box center [970, 560] width 193 height 21
click at [876, 553] on input "Allowed" at bounding box center [878, 557] width 9 height 9
checkbox input "true"
click at [903, 588] on button "Update" at bounding box center [965, 591] width 205 height 20
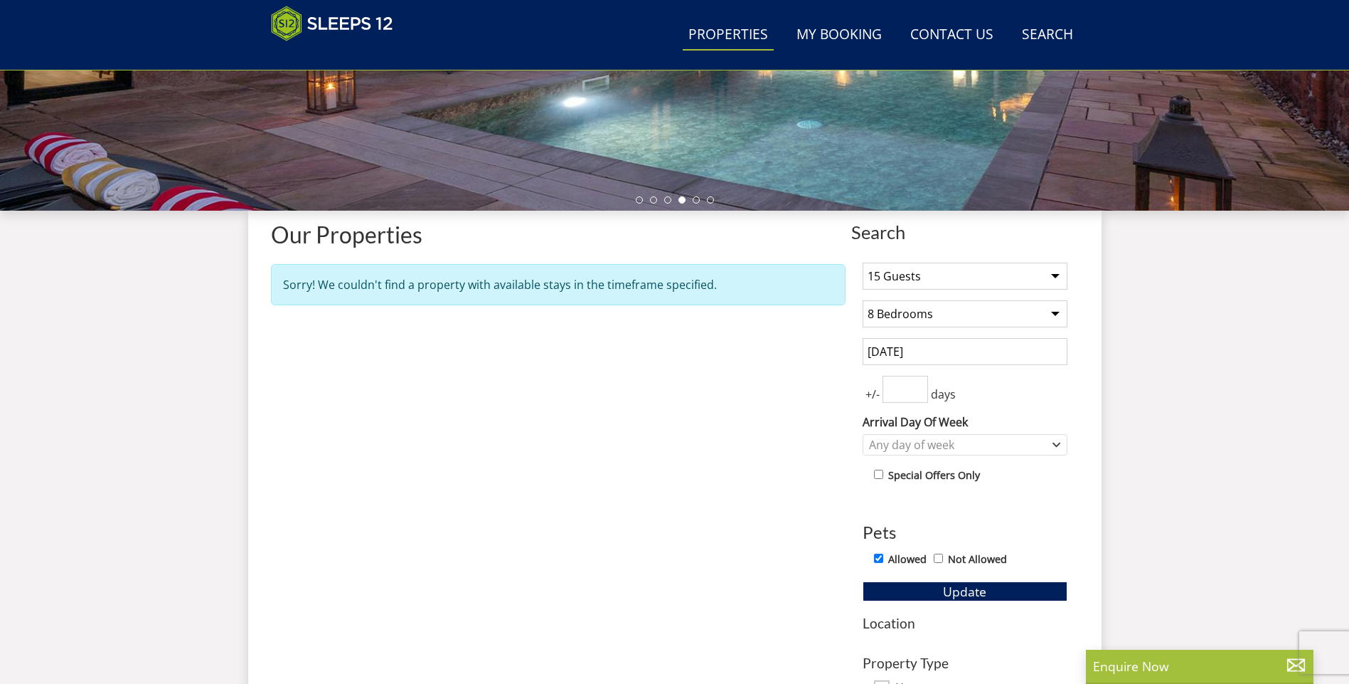
click at [925, 386] on input "number" at bounding box center [906, 389] width 46 height 27
click at [919, 389] on input "0" at bounding box center [906, 389] width 46 height 27
click at [918, 388] on input "1" at bounding box center [906, 389] width 46 height 27
click at [918, 388] on input "2" at bounding box center [906, 389] width 46 height 27
click at [918, 387] on input "3" at bounding box center [906, 389] width 46 height 27
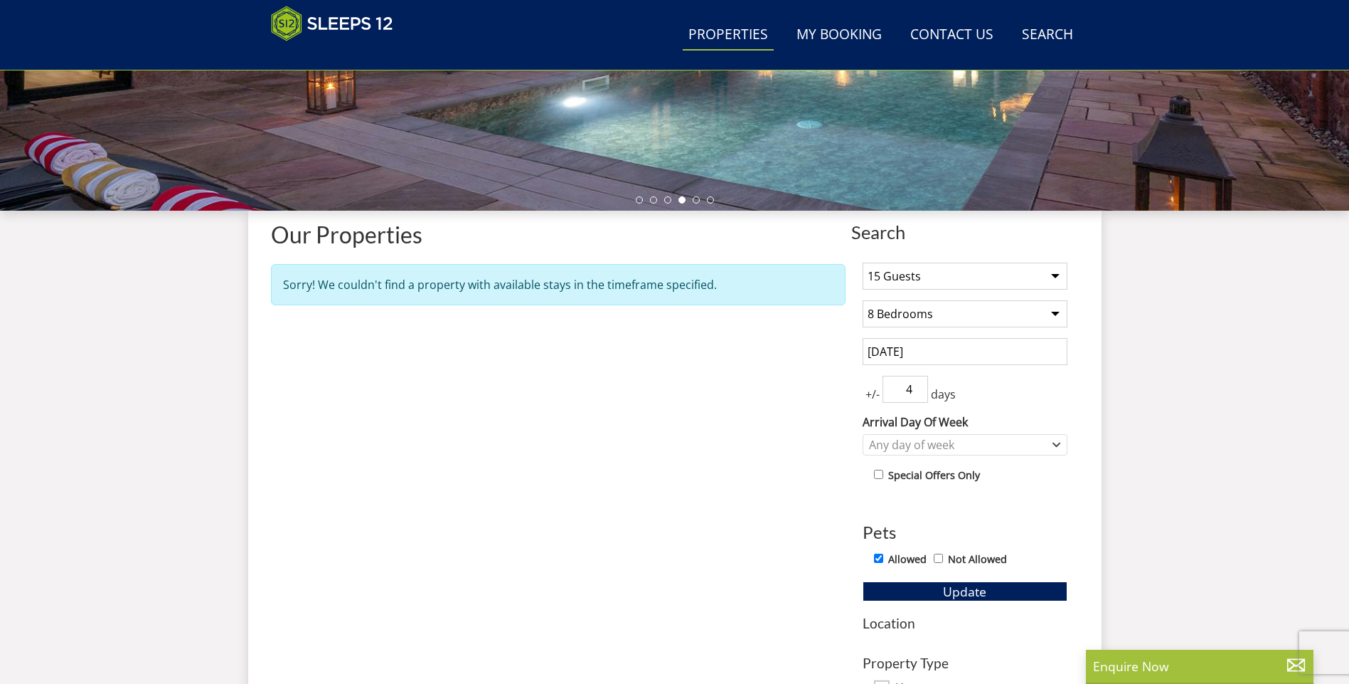
type input "4"
click at [918, 387] on input "4" at bounding box center [906, 389] width 46 height 27
click at [1022, 588] on button "Update" at bounding box center [965, 591] width 205 height 20
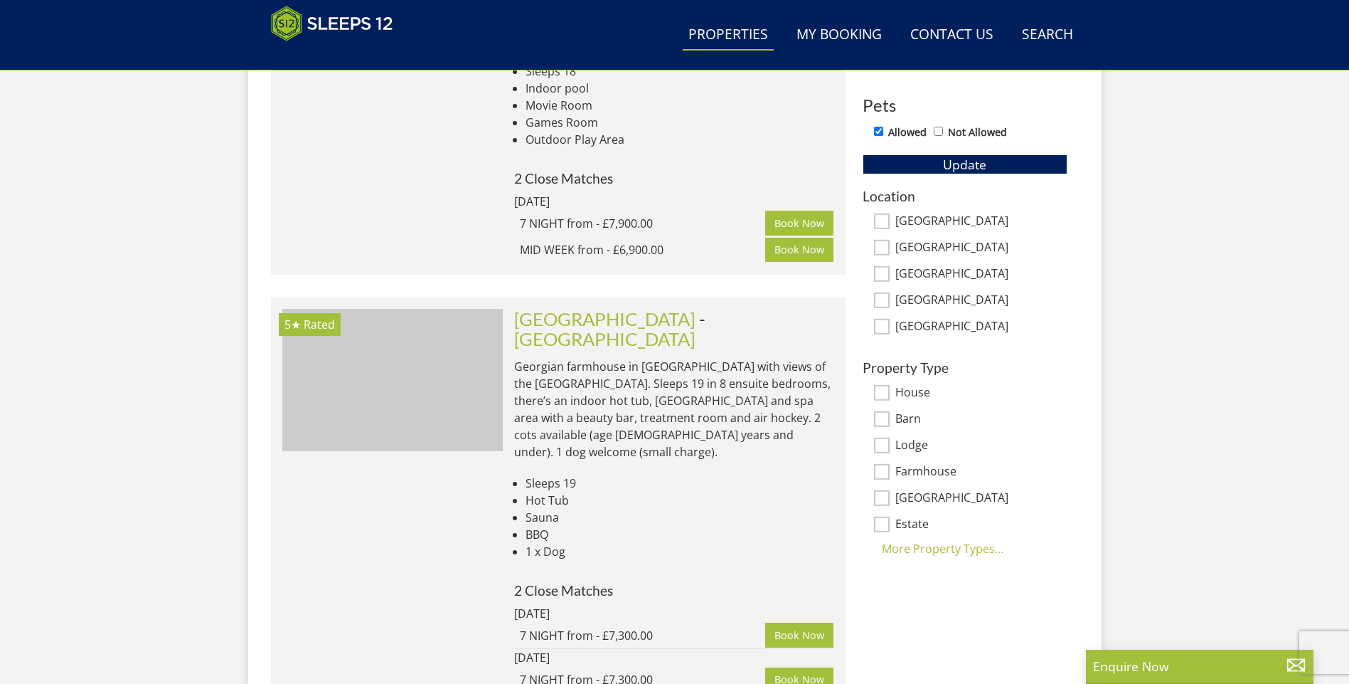
scroll to position [0, 442]
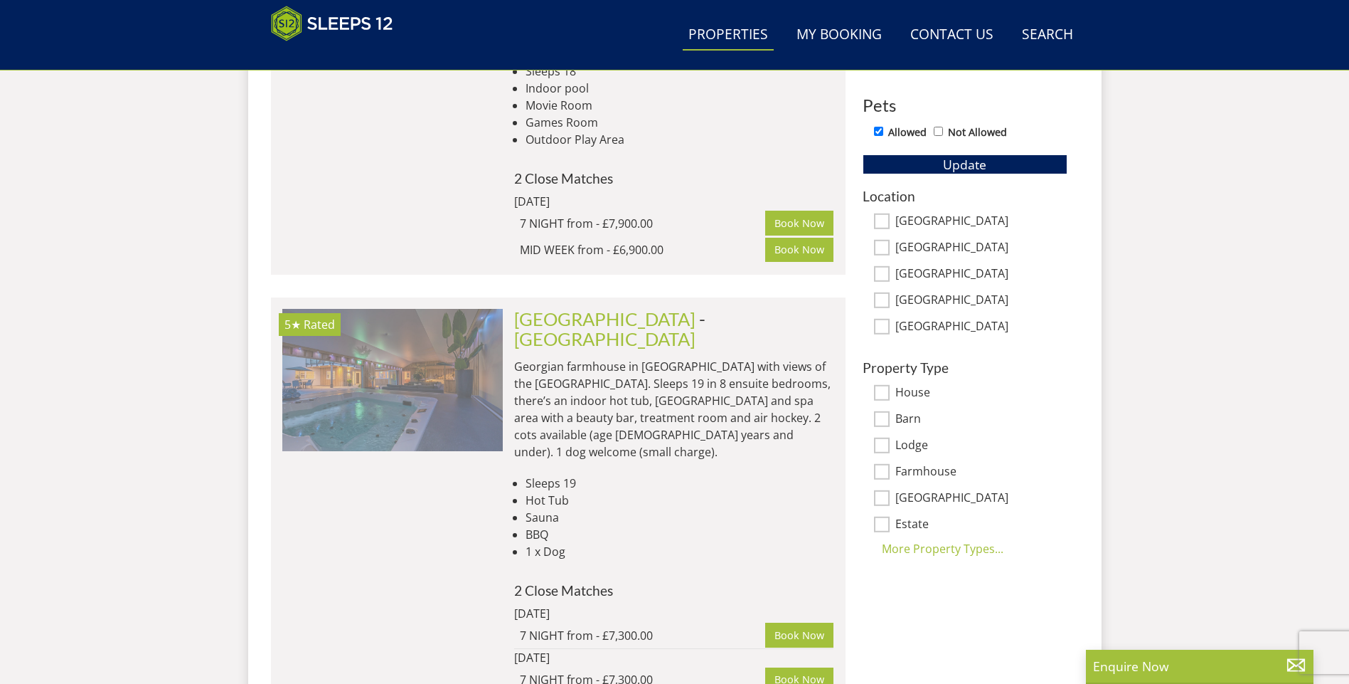
click at [322, 356] on img at bounding box center [392, 380] width 221 height 142
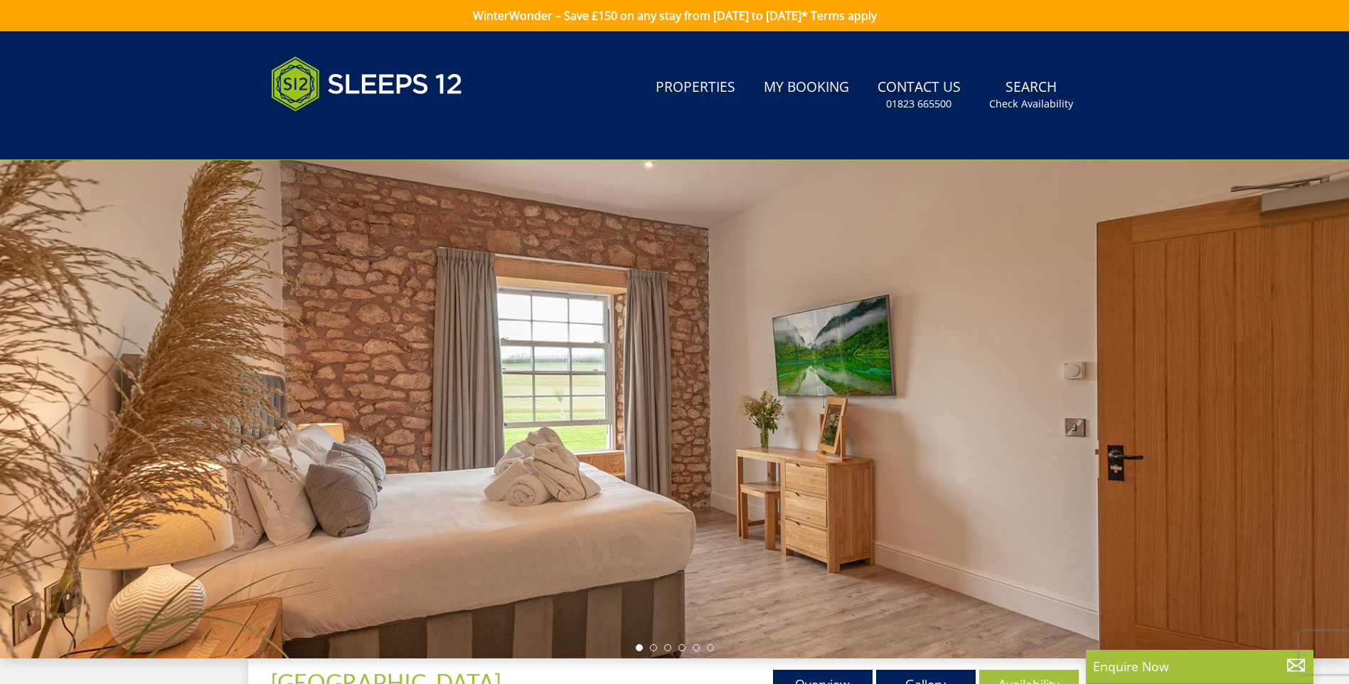
drag, startPoint x: 1181, startPoint y: 403, endPoint x: 1143, endPoint y: 403, distance: 37.7
click at [1144, 403] on div at bounding box center [674, 409] width 1349 height 498
click at [1087, 413] on div at bounding box center [674, 409] width 1349 height 498
drag, startPoint x: 743, startPoint y: 452, endPoint x: 610, endPoint y: 450, distance: 133.8
click at [597, 460] on div at bounding box center [674, 409] width 1349 height 498
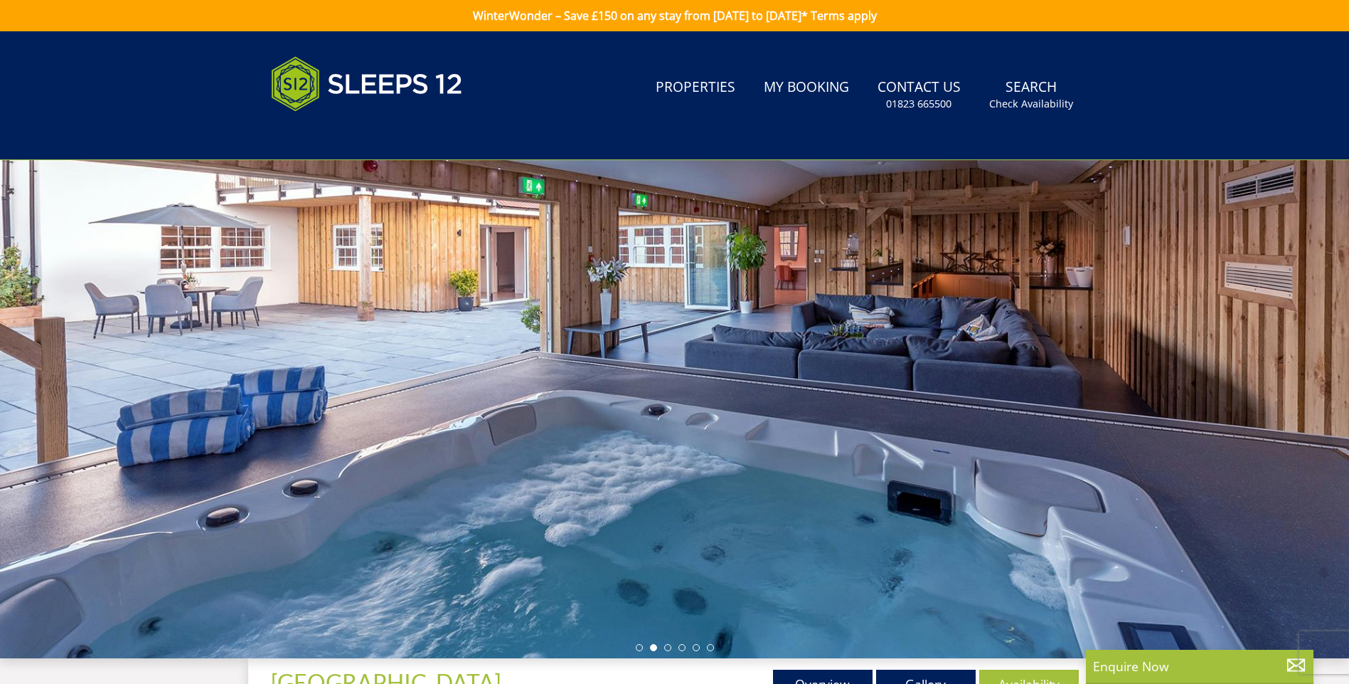
drag, startPoint x: 990, startPoint y: 376, endPoint x: 662, endPoint y: 437, distance: 334.3
click at [662, 437] on div at bounding box center [674, 409] width 1349 height 498
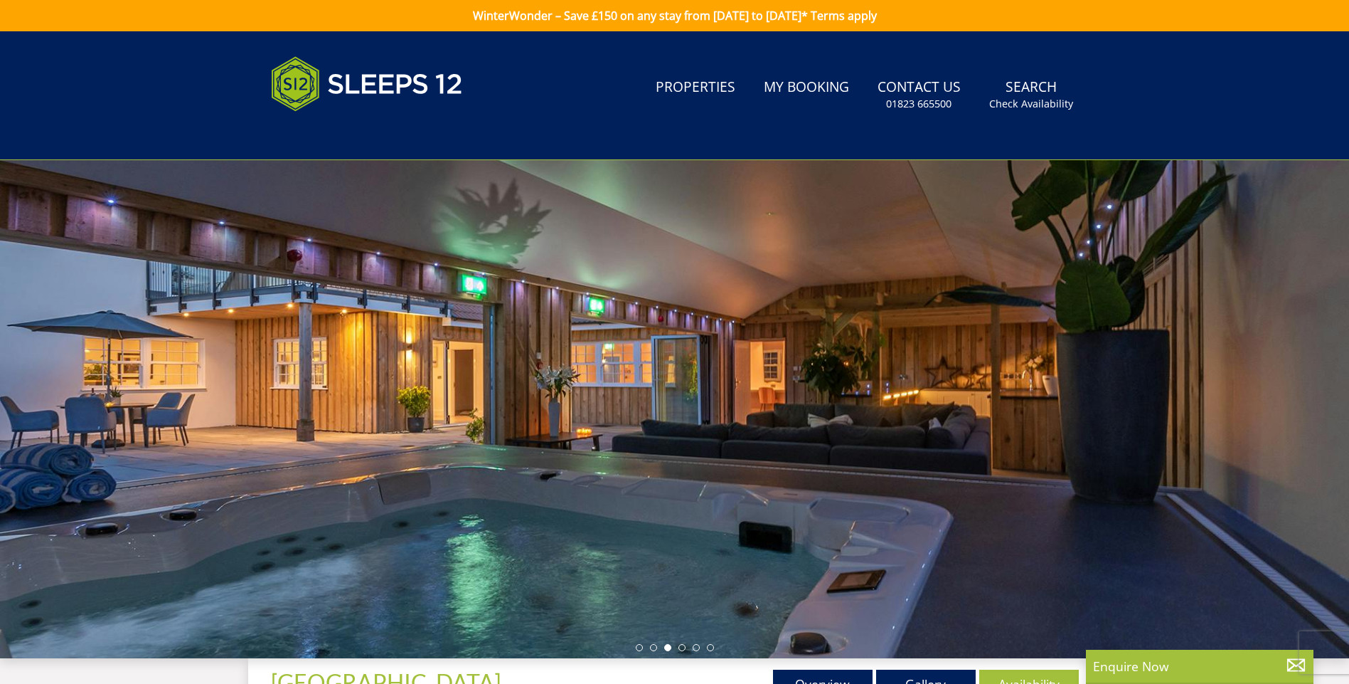
drag, startPoint x: 826, startPoint y: 403, endPoint x: 668, endPoint y: 435, distance: 161.3
click at [668, 435] on div at bounding box center [674, 409] width 1349 height 498
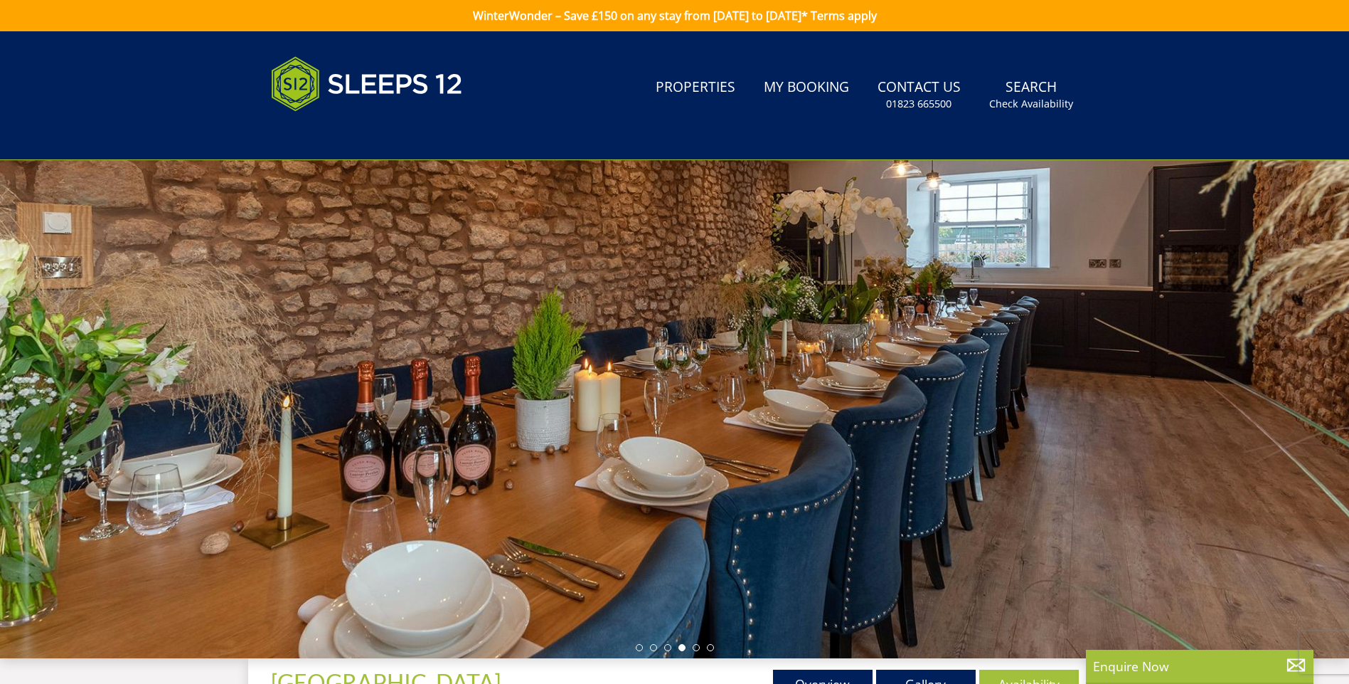
drag, startPoint x: 828, startPoint y: 400, endPoint x: 689, endPoint y: 435, distance: 143.9
click at [690, 435] on div at bounding box center [674, 409] width 1349 height 498
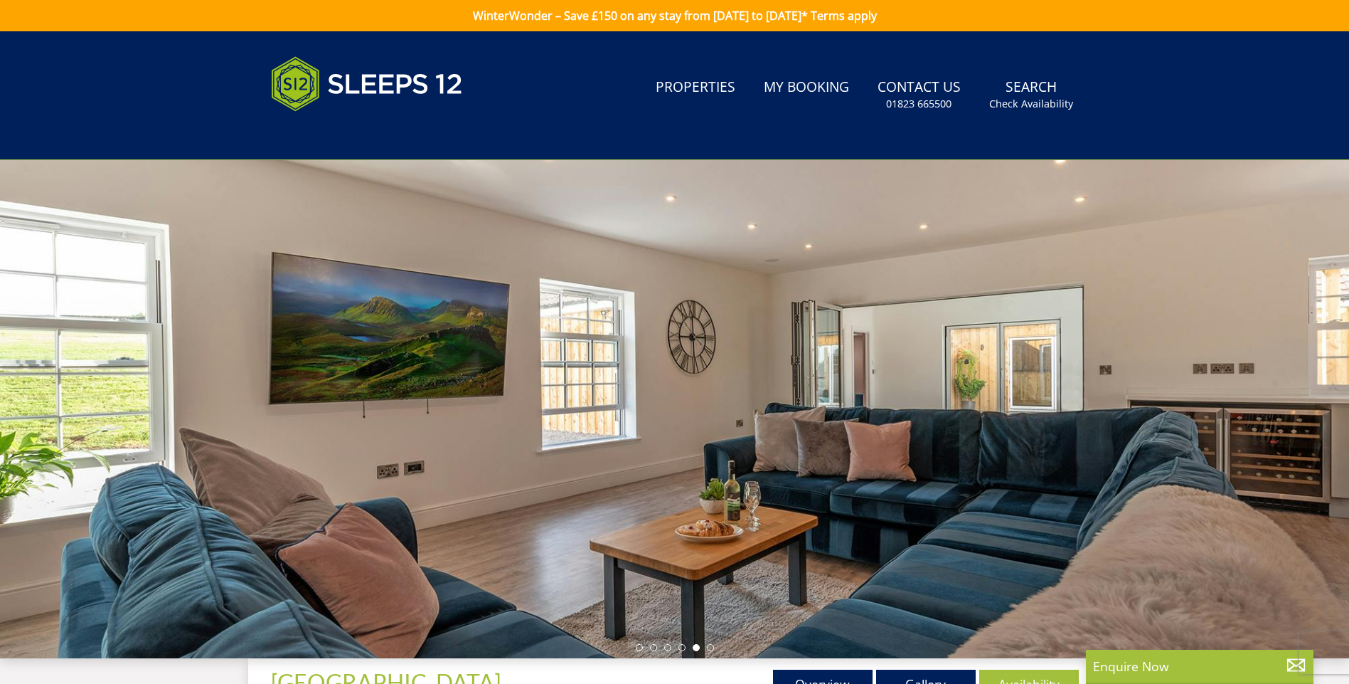
drag, startPoint x: 829, startPoint y: 391, endPoint x: 651, endPoint y: 426, distance: 181.9
click at [651, 426] on div at bounding box center [674, 409] width 1349 height 498
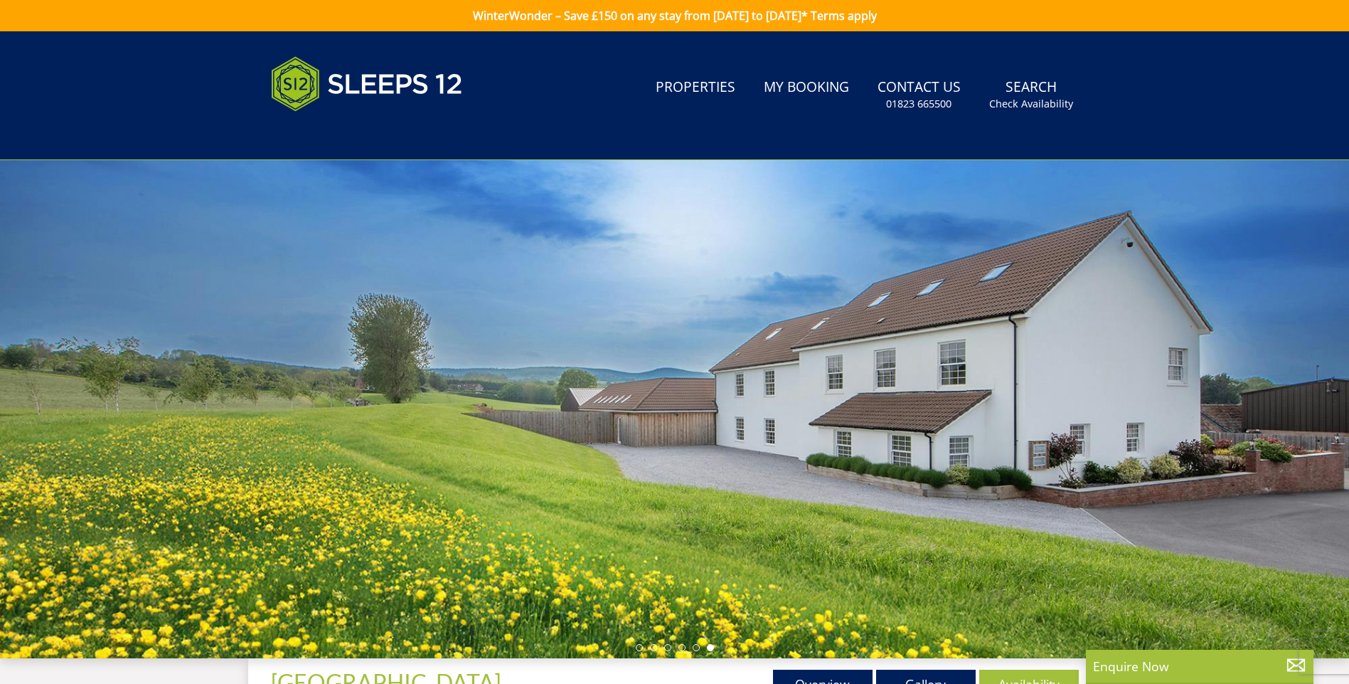
drag, startPoint x: 758, startPoint y: 407, endPoint x: 642, endPoint y: 433, distance: 119.6
click at [640, 435] on div at bounding box center [674, 409] width 1349 height 498
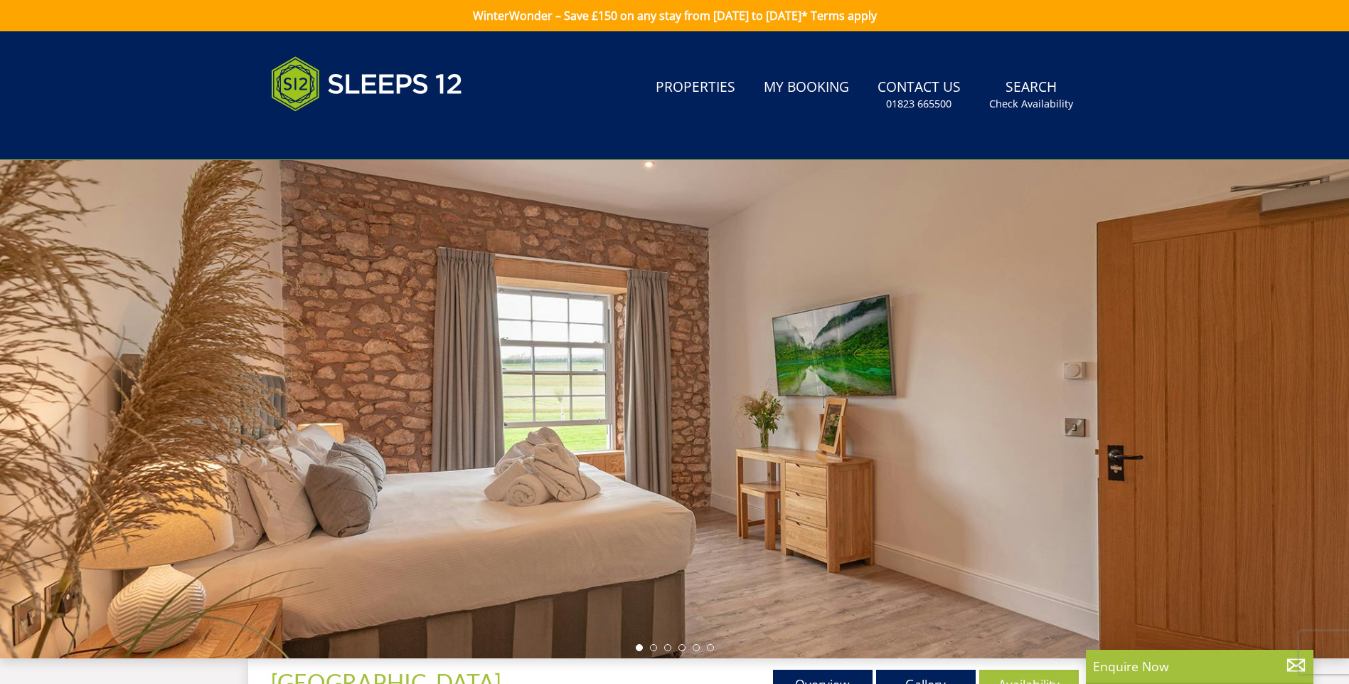
drag, startPoint x: 807, startPoint y: 396, endPoint x: 697, endPoint y: 420, distance: 112.7
click at [697, 420] on div at bounding box center [674, 409] width 1349 height 498
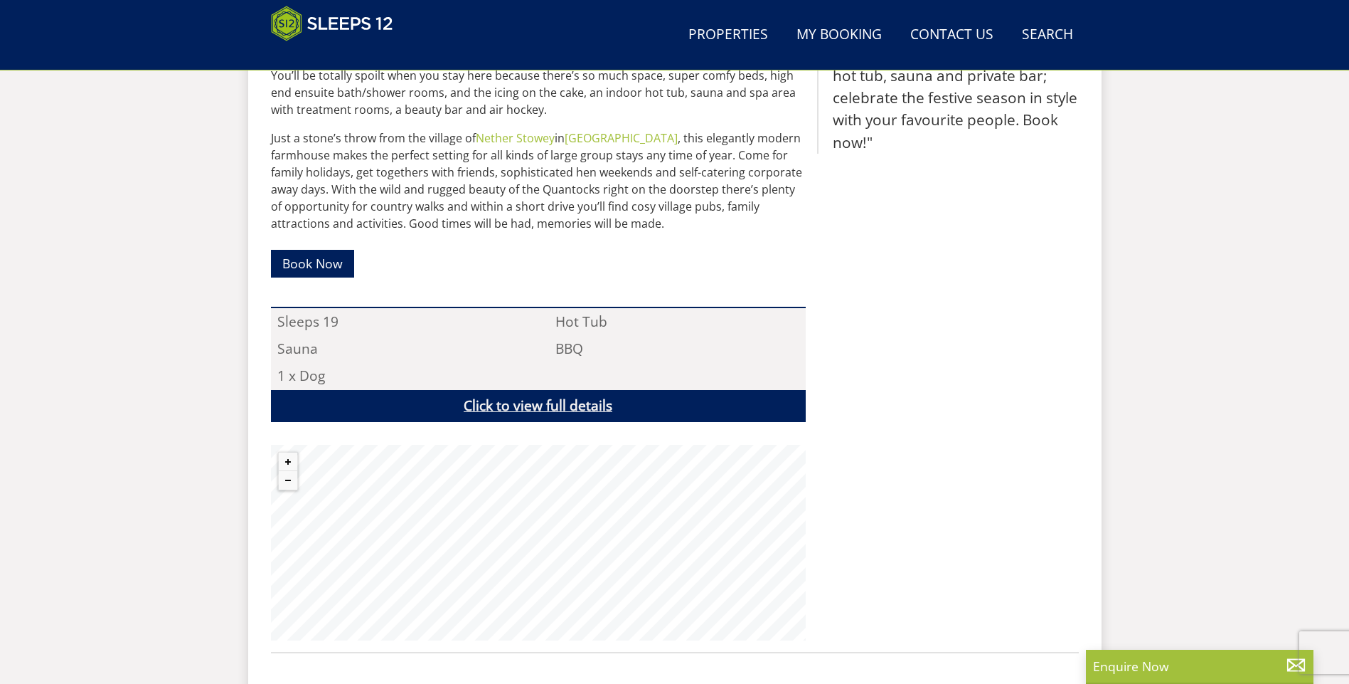
scroll to position [810, 0]
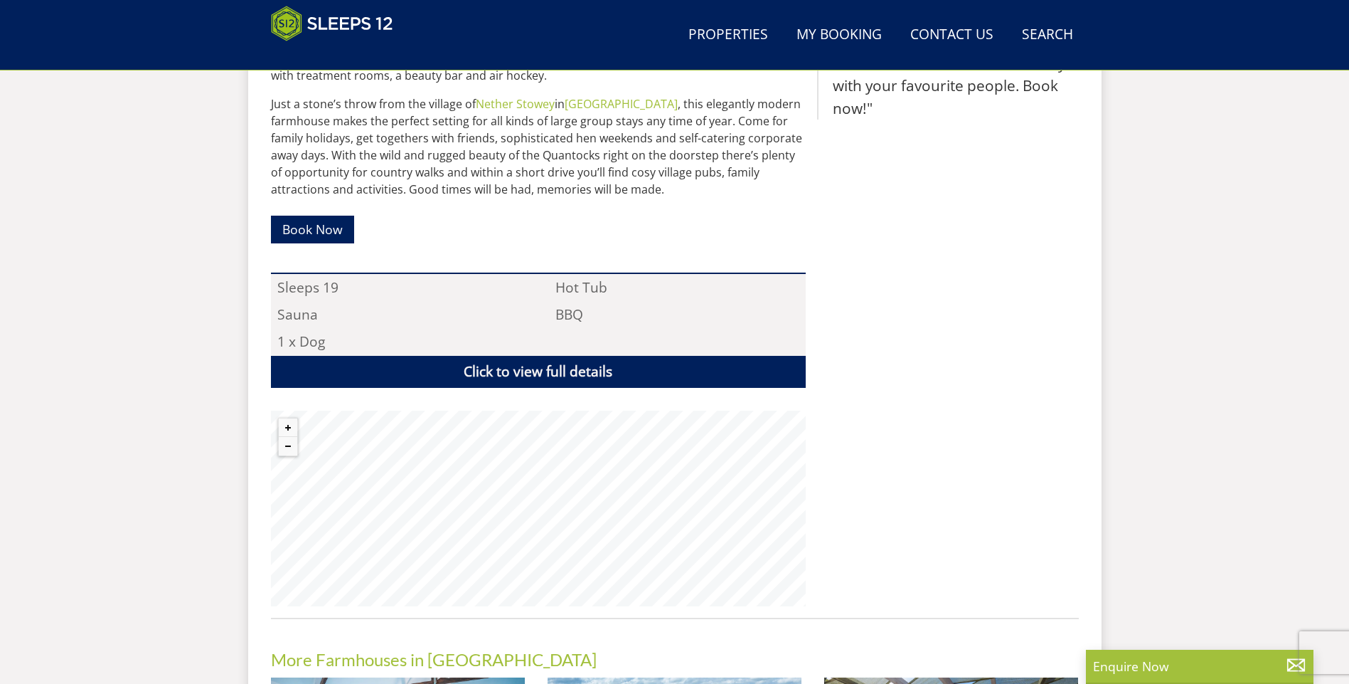
click at [980, 327] on div ""[GEOGRAPHIC_DATA] just a stone’s throw from the [GEOGRAPHIC_DATA] in [GEOGRAPH…" at bounding box center [948, 252] width 262 height 709
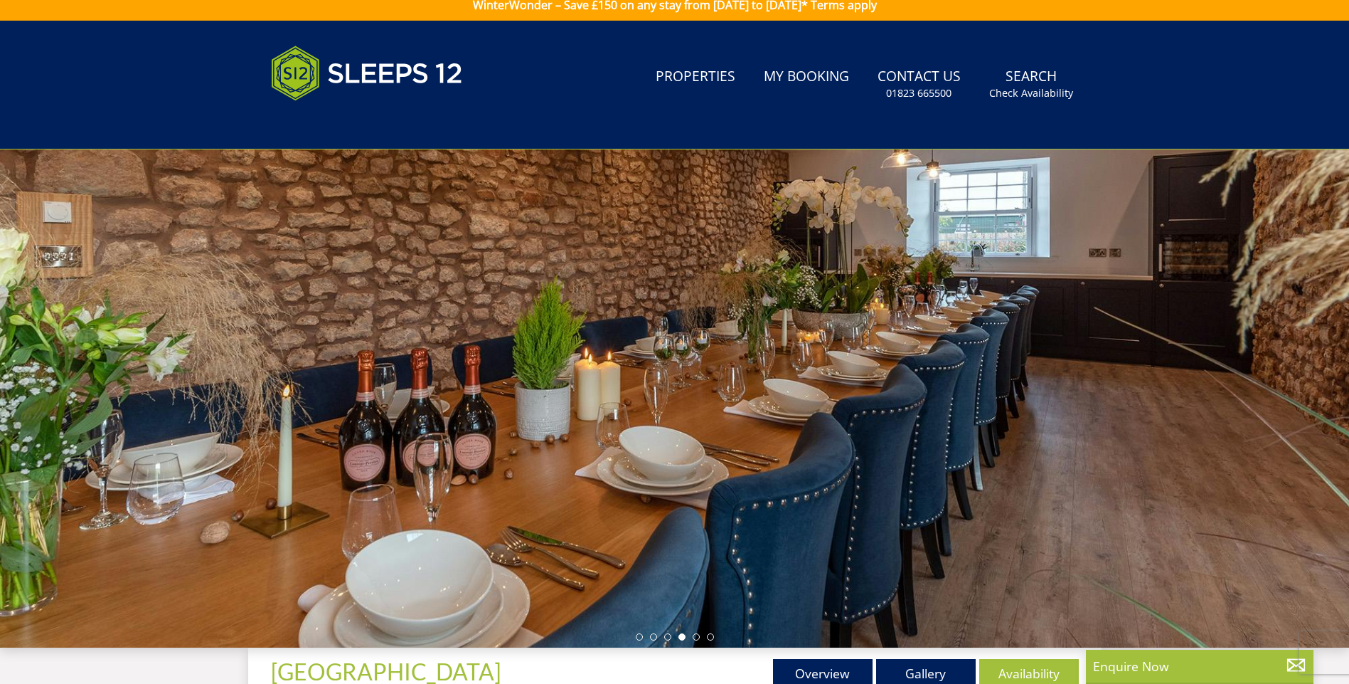
scroll to position [391, 0]
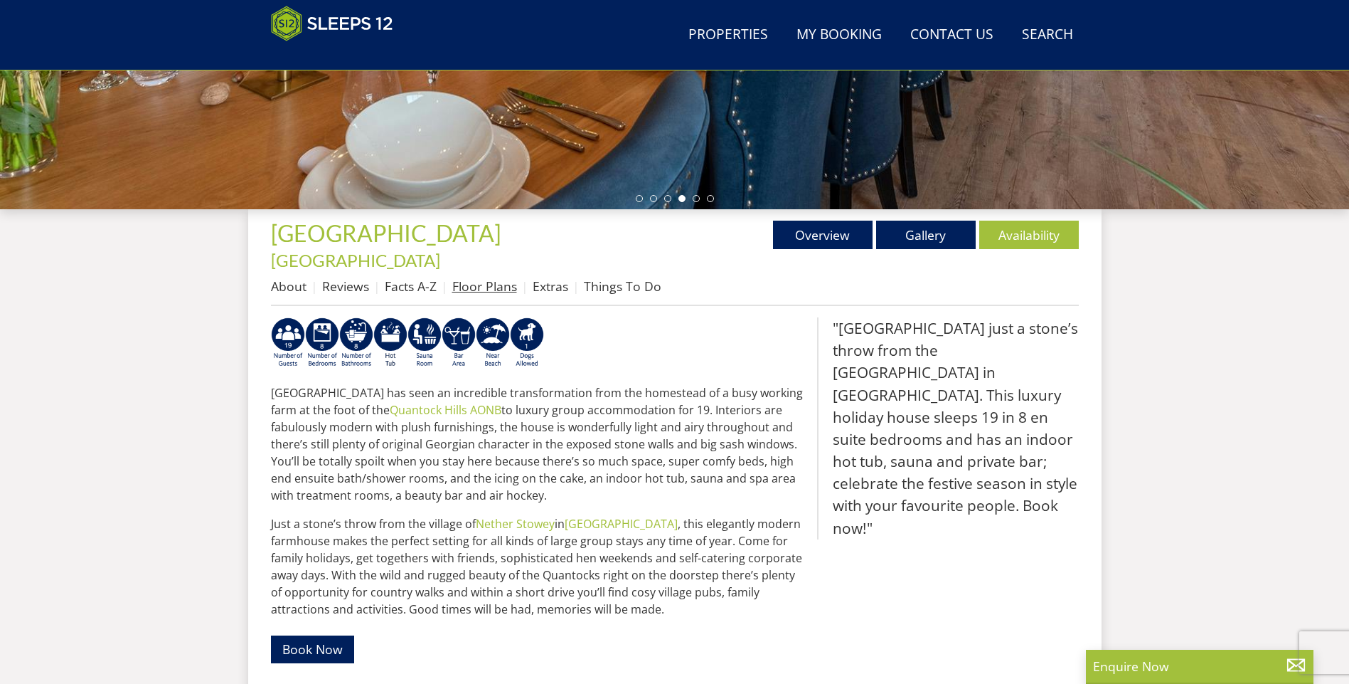
click at [494, 277] on link "Floor Plans" at bounding box center [484, 285] width 65 height 17
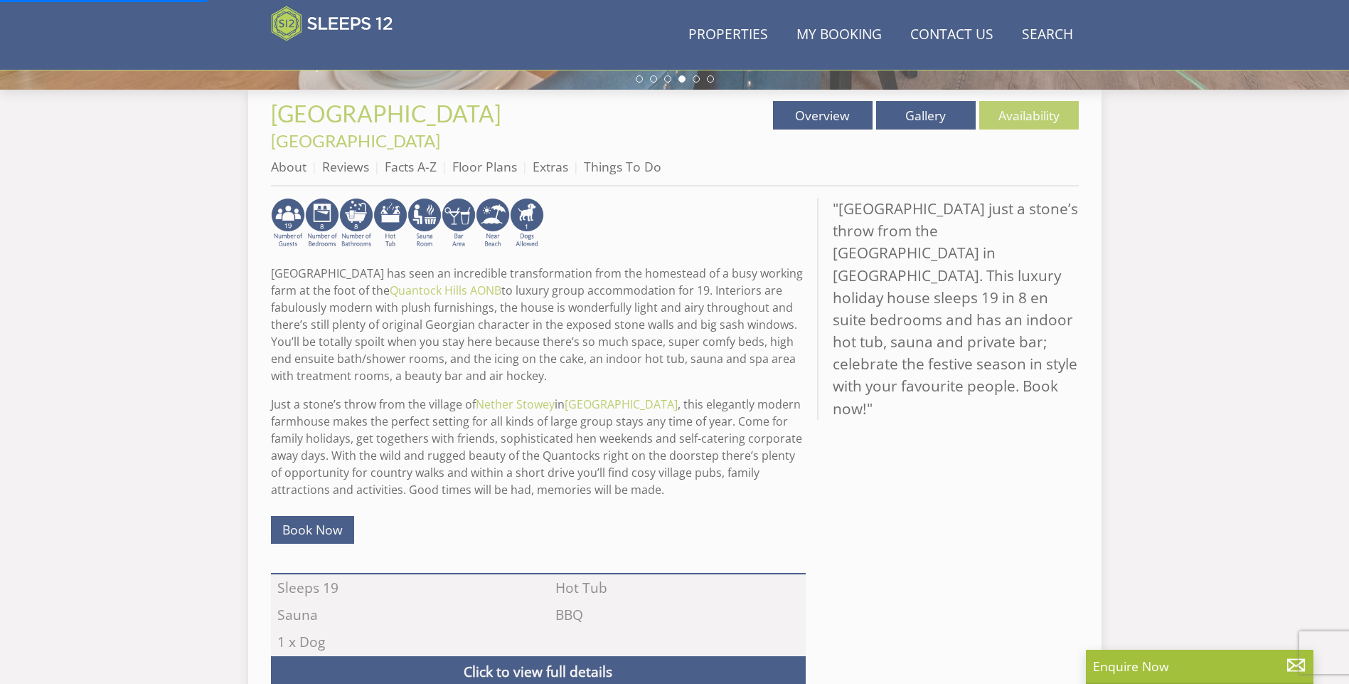
scroll to position [533, 0]
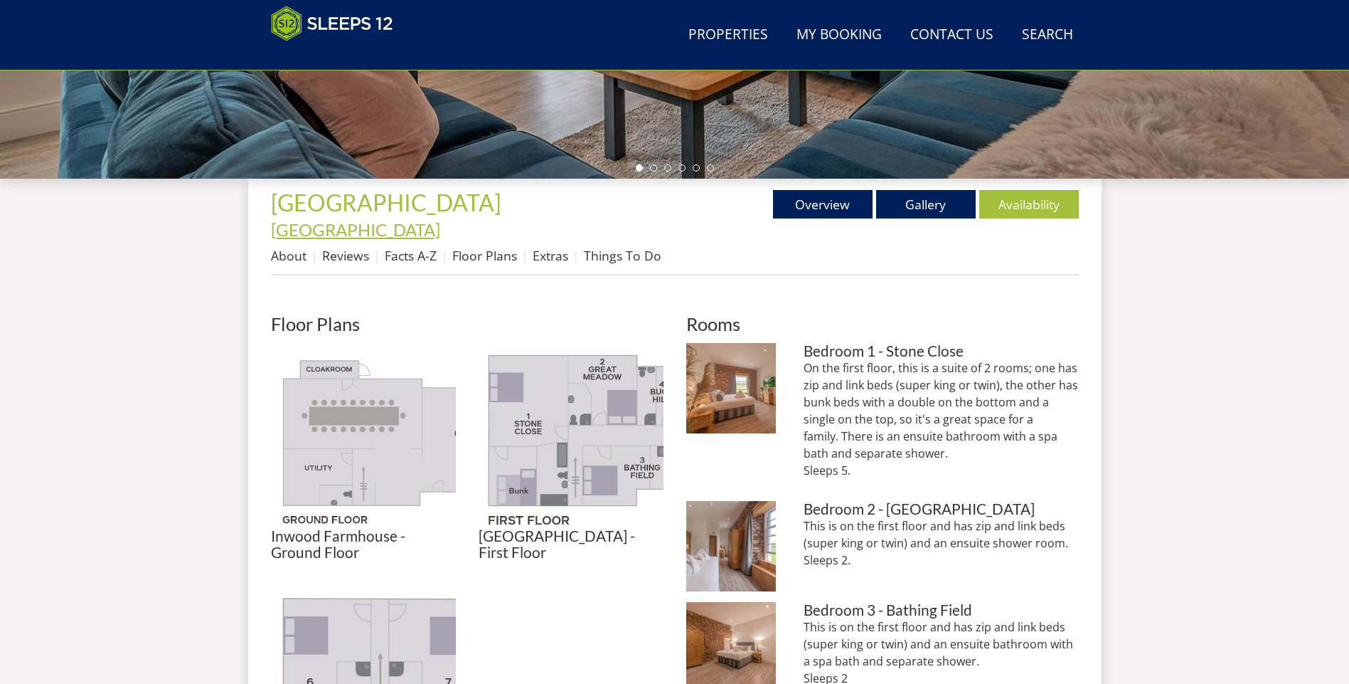
scroll to position [595, 0]
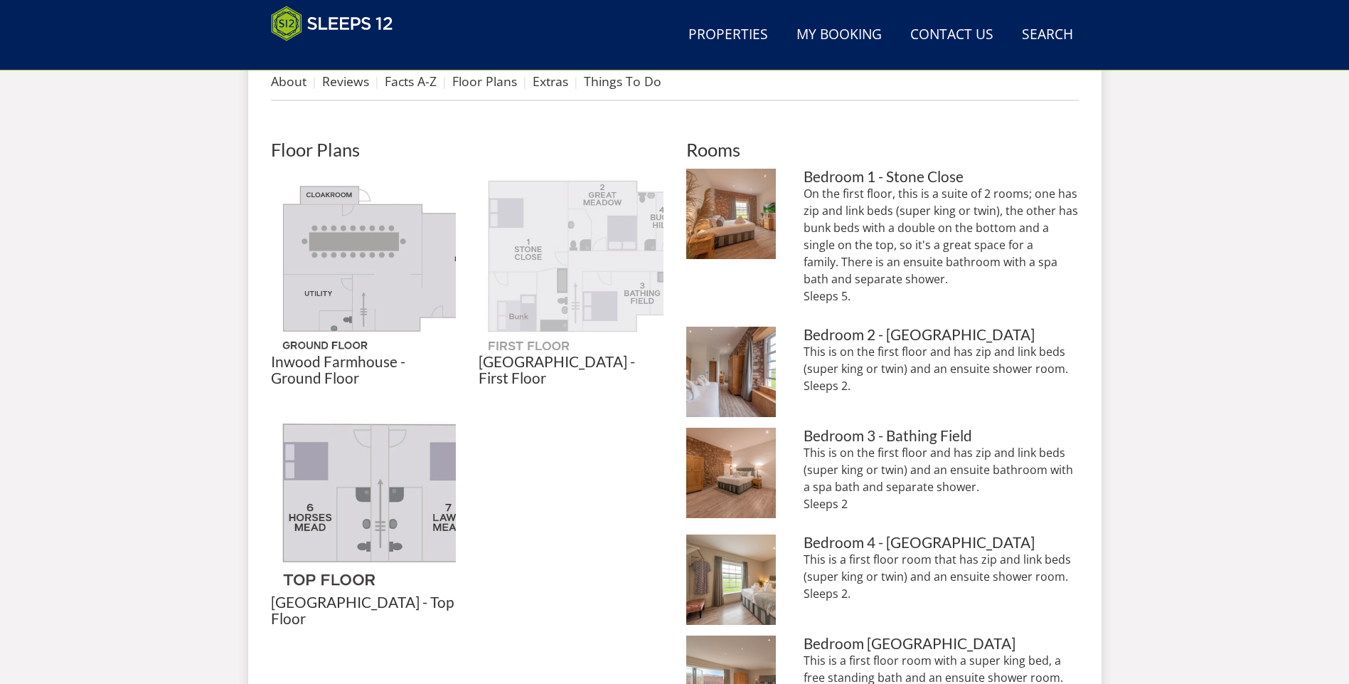
click at [614, 244] on img at bounding box center [571, 261] width 185 height 185
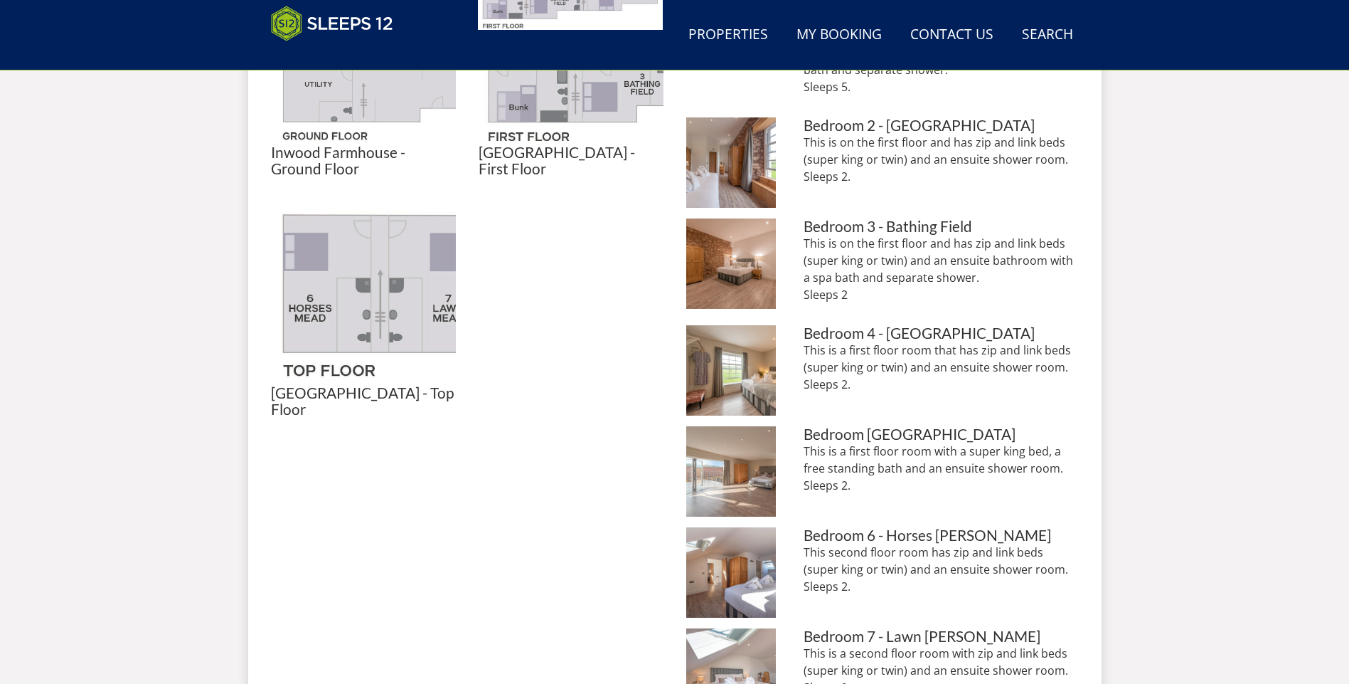
scroll to position [809, 0]
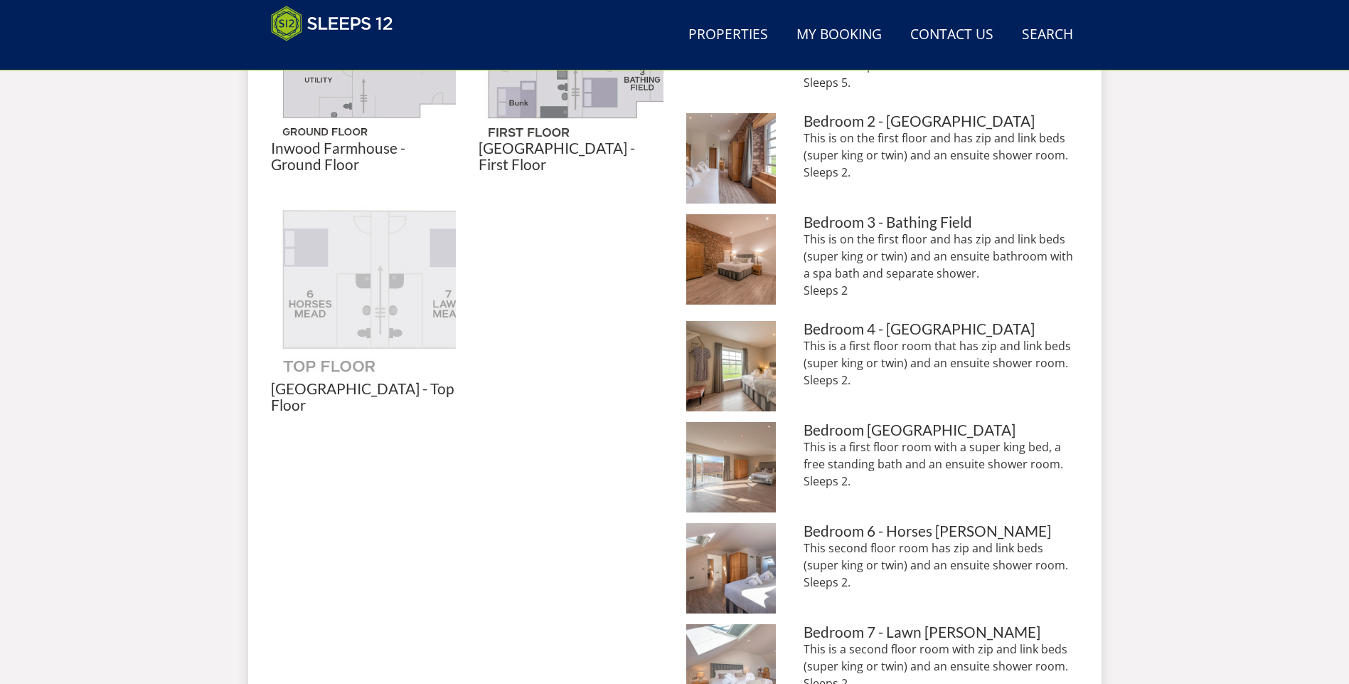
click at [364, 267] on img at bounding box center [363, 288] width 185 height 185
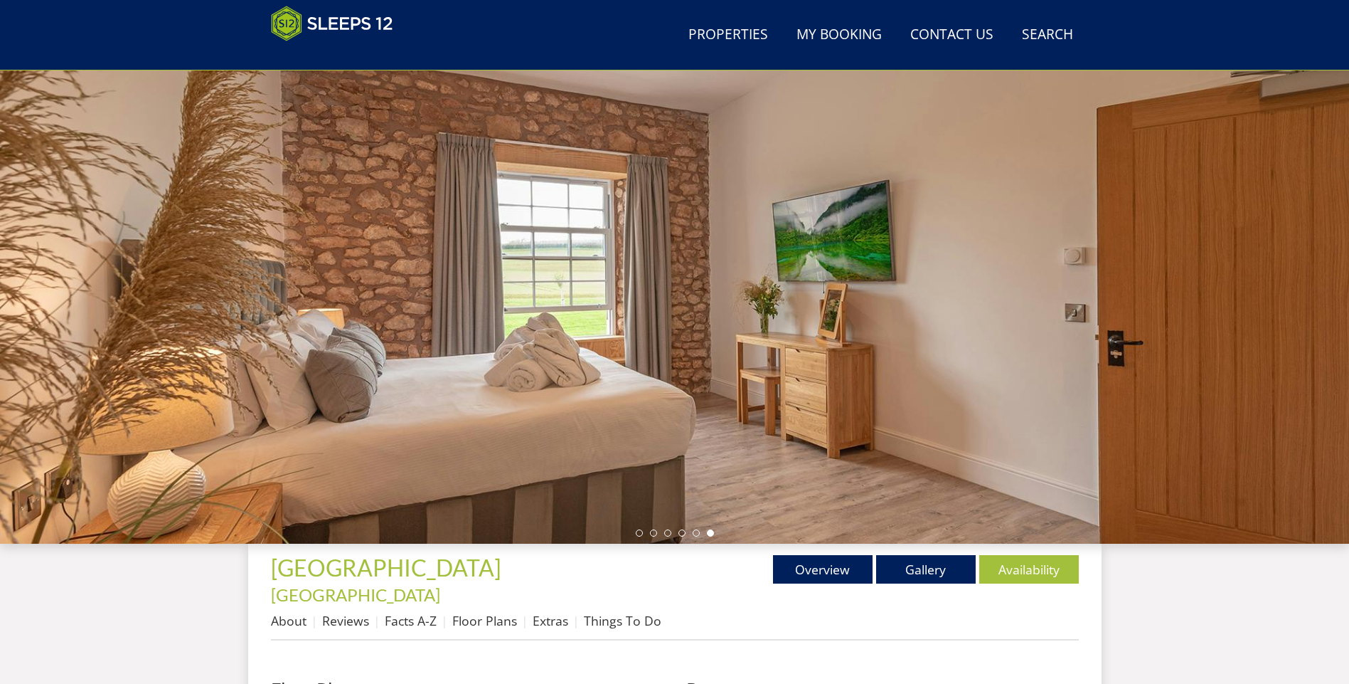
scroll to position [0, 0]
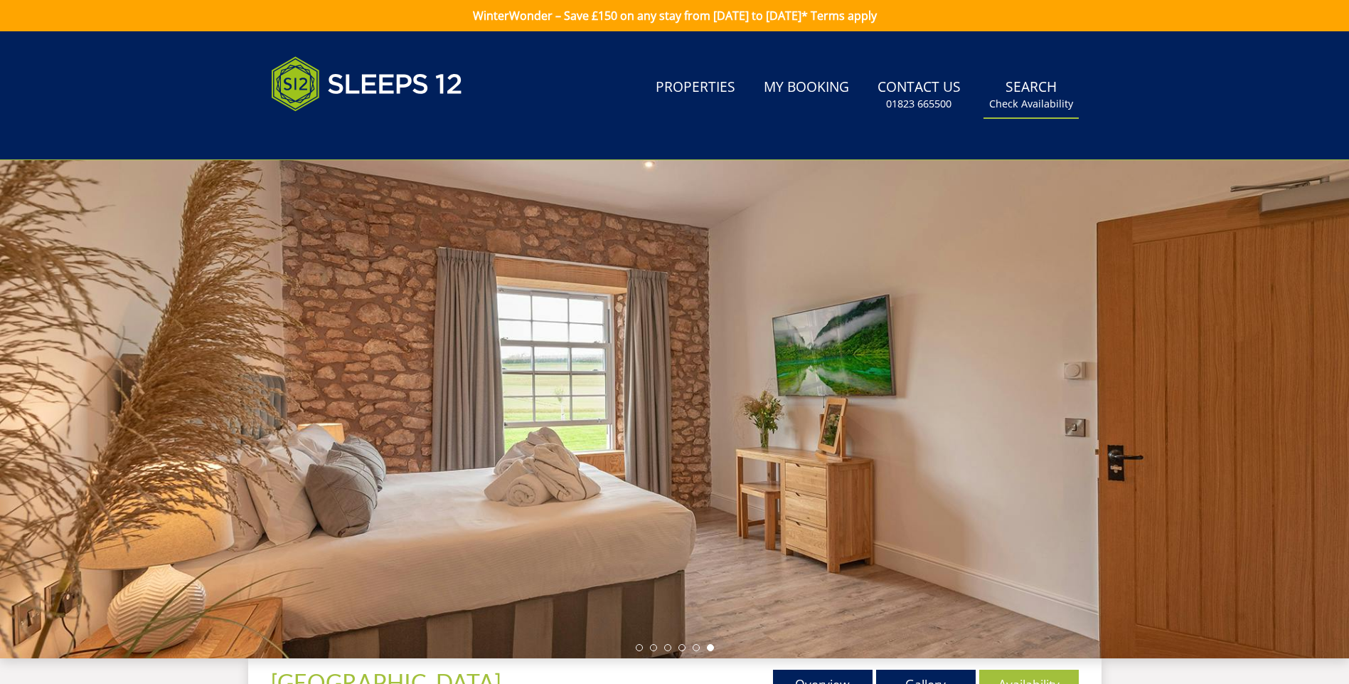
click at [1068, 100] on small "Check Availability" at bounding box center [1031, 104] width 84 height 14
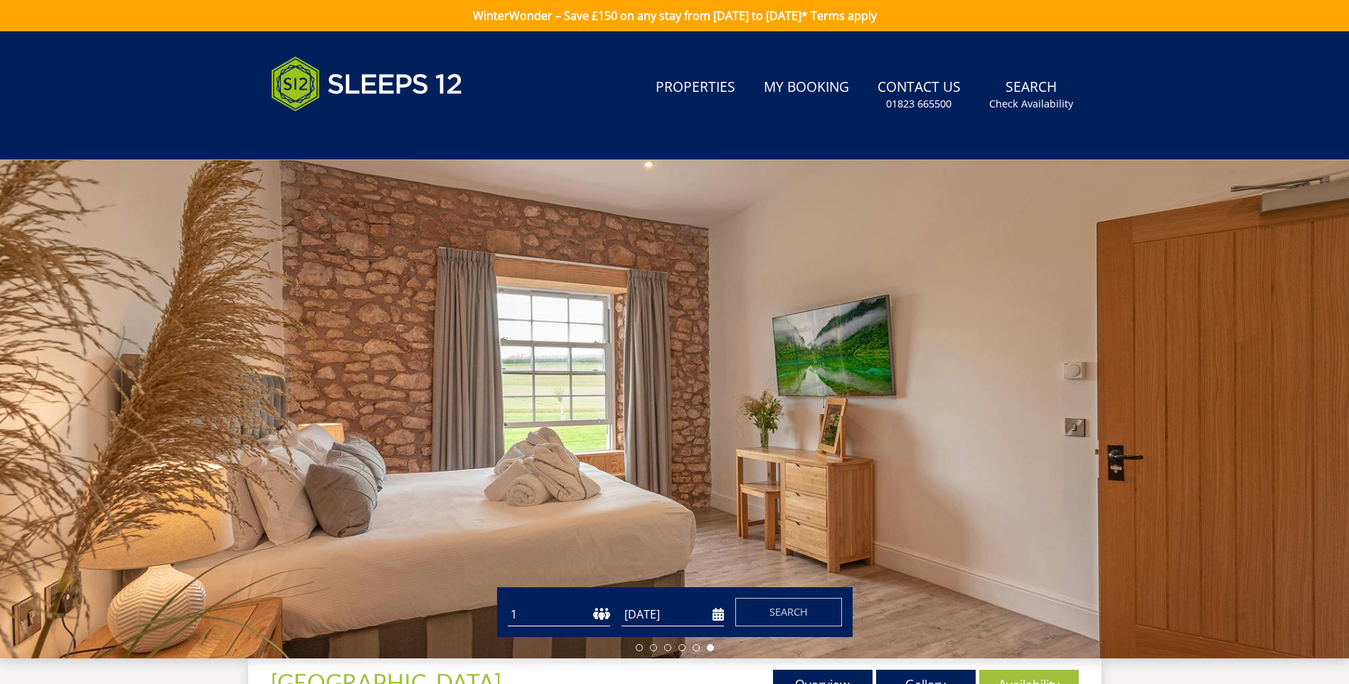
click at [659, 617] on input "[DATE]" at bounding box center [673, 614] width 102 height 23
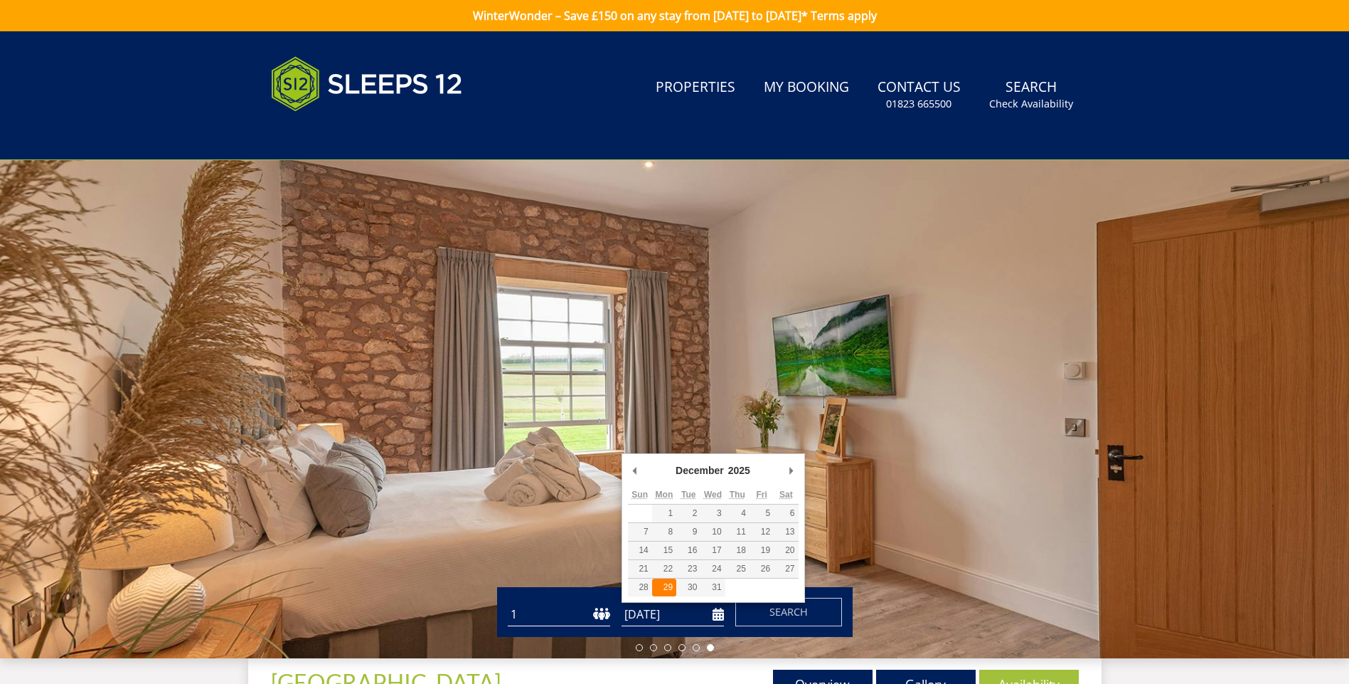
type input "[DATE]"
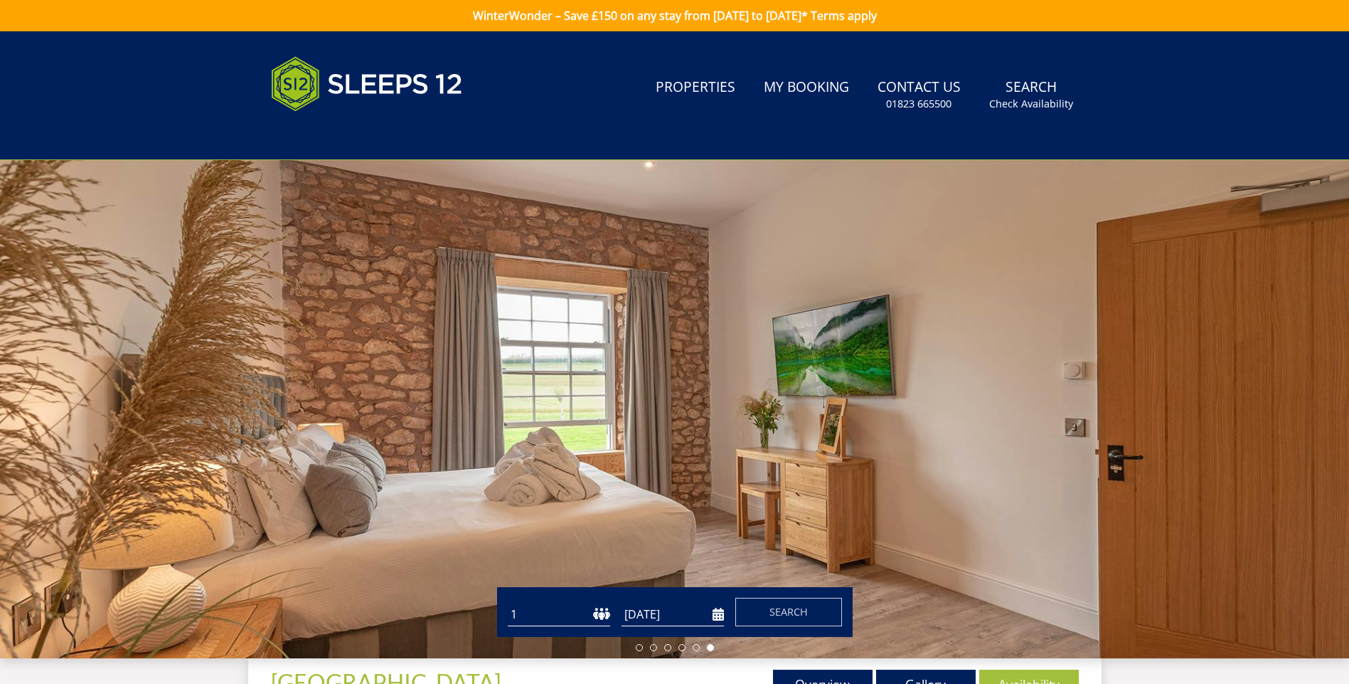
click at [600, 611] on select "1 2 3 4 5 6 7 8 9 10 11 12 13 14 15 16 17 18 19 20 21 22 23 24 25 26 27 28 29 3…" at bounding box center [559, 614] width 102 height 23
select select "15"
click at [508, 603] on select "1 2 3 4 5 6 7 8 9 10 11 12 13 14 15 16 17 18 19 20 21 22 23 24 25 26 27 28 29 3…" at bounding box center [559, 614] width 102 height 23
click at [838, 614] on button "Search" at bounding box center [789, 612] width 107 height 28
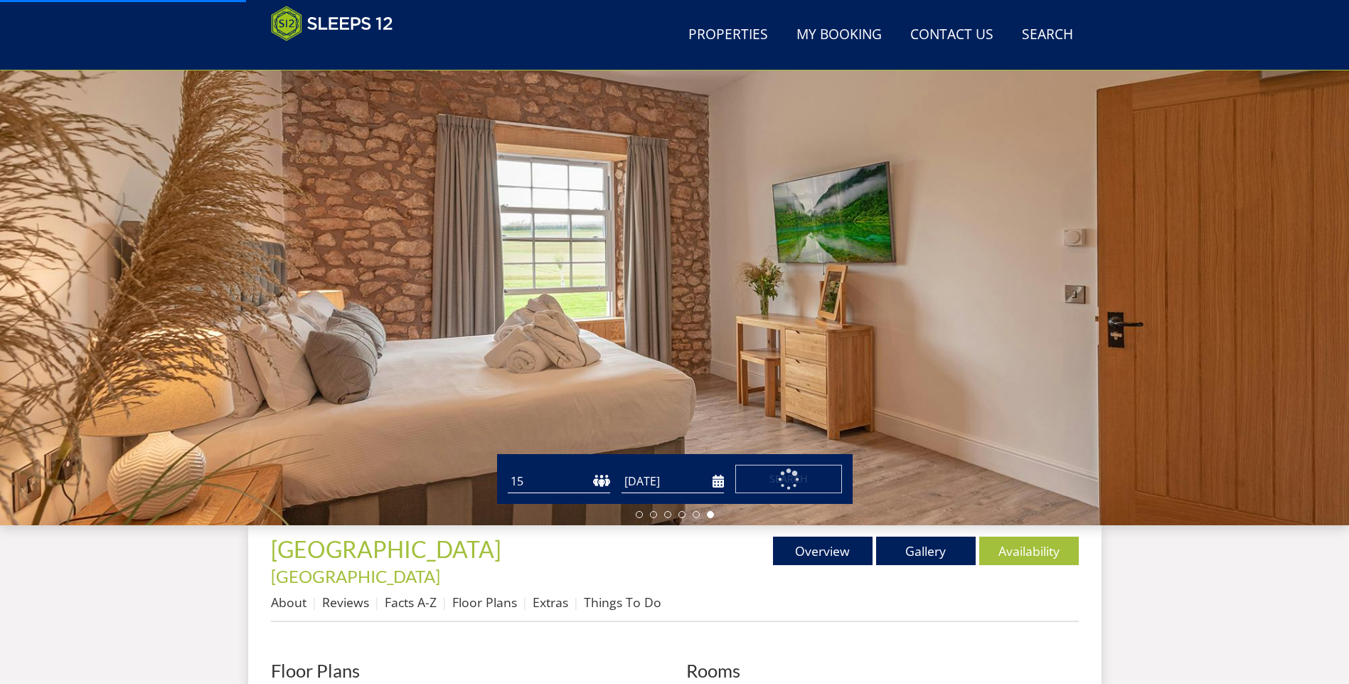
scroll to position [84, 0]
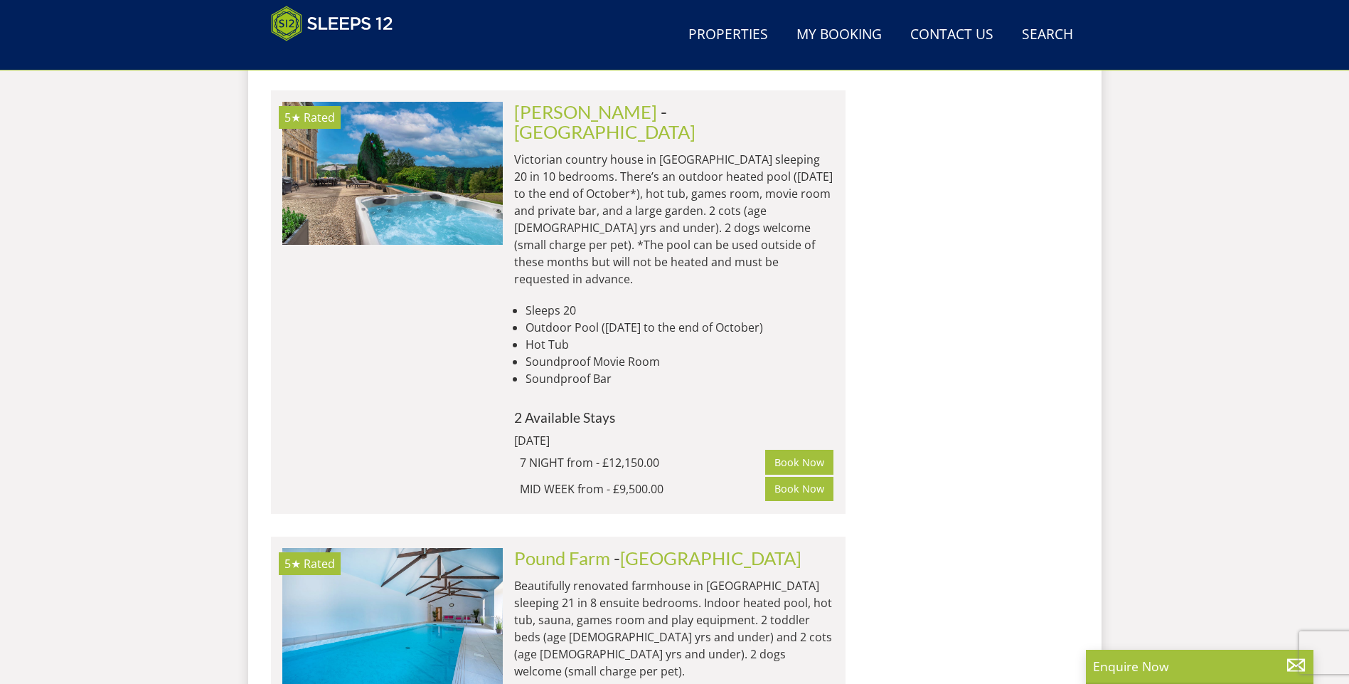
scroll to position [4926, 0]
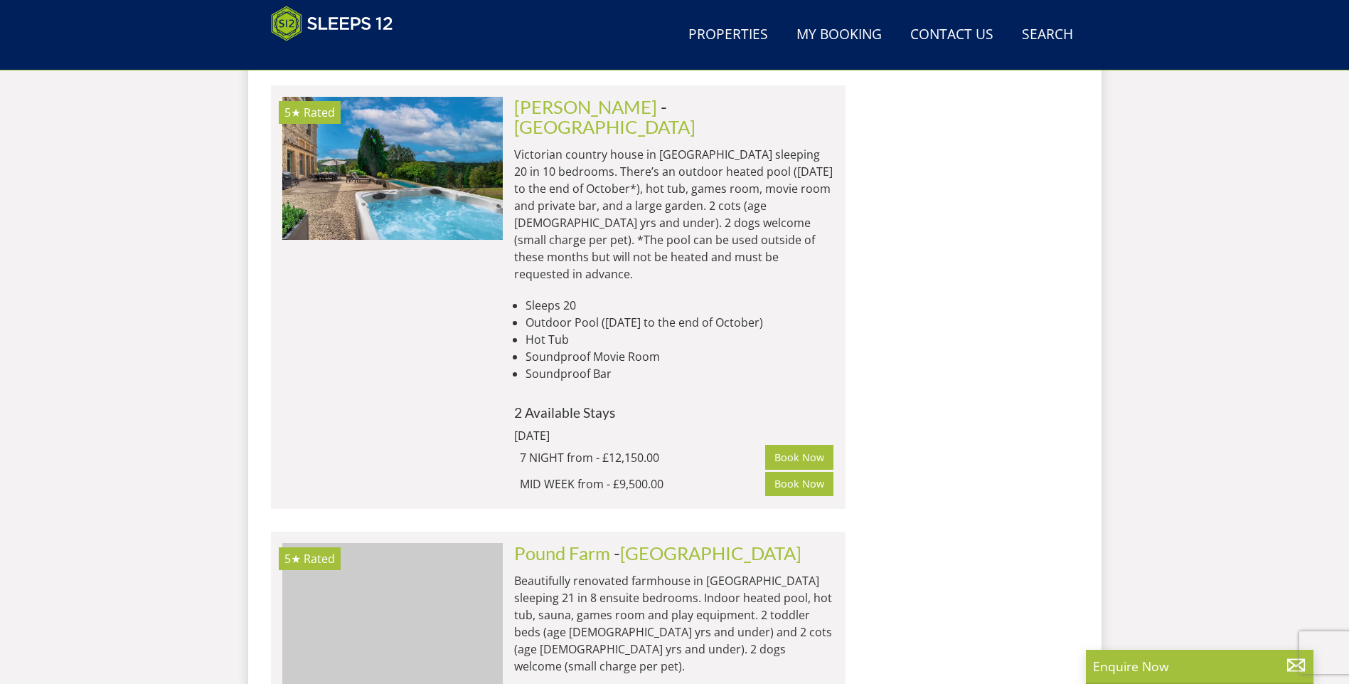
click at [490, 543] on ul at bounding box center [392, 614] width 221 height 142
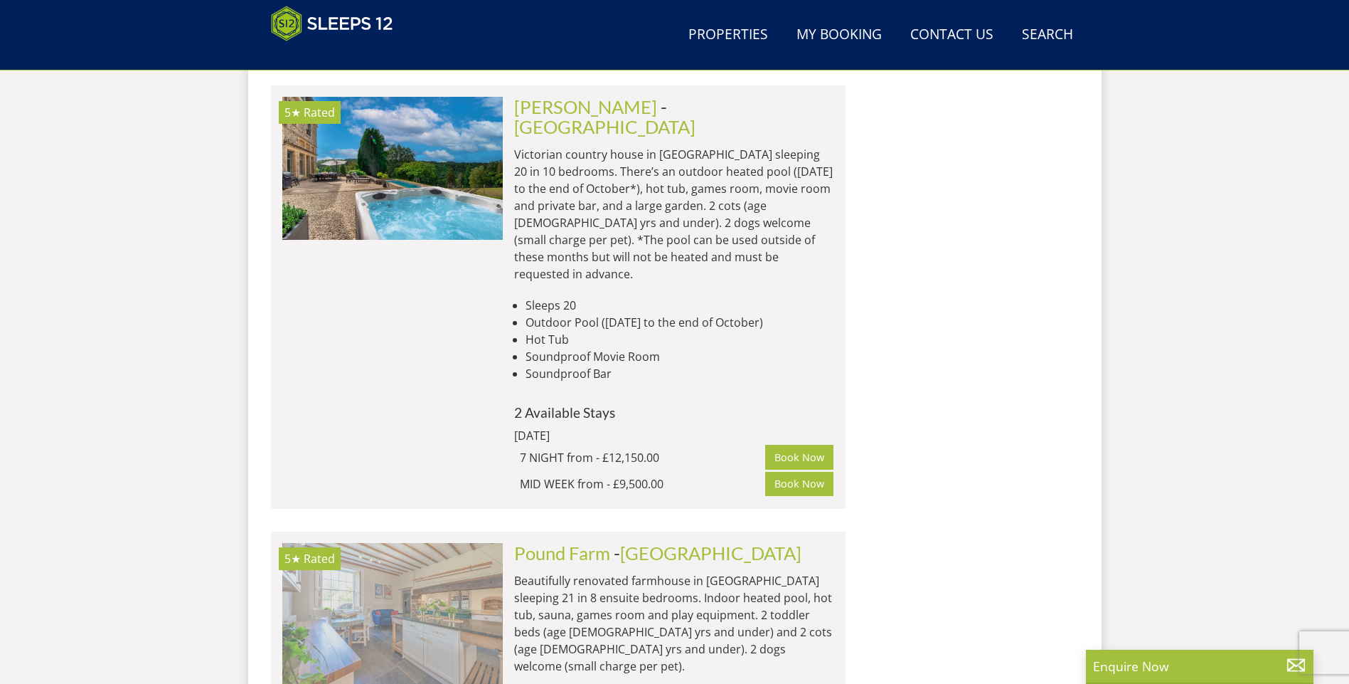
scroll to position [0, 1964]
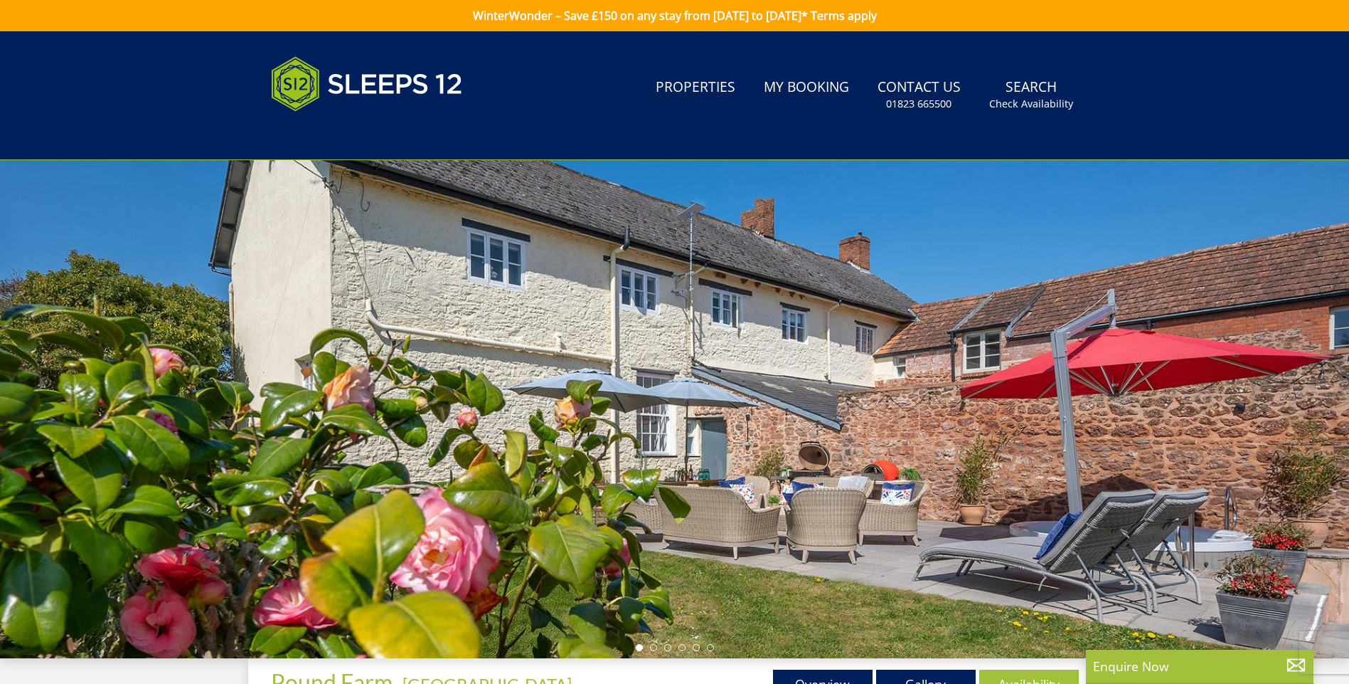
click at [490, 462] on div at bounding box center [674, 409] width 1349 height 498
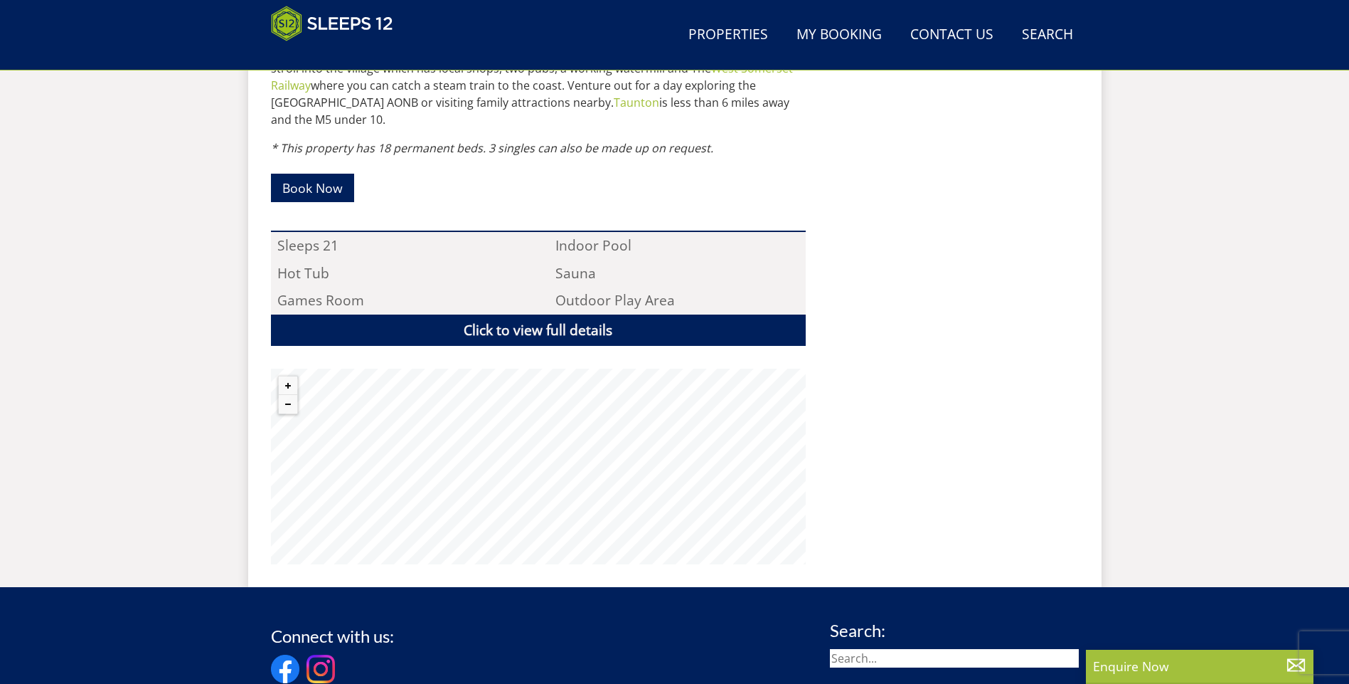
scroll to position [733, 0]
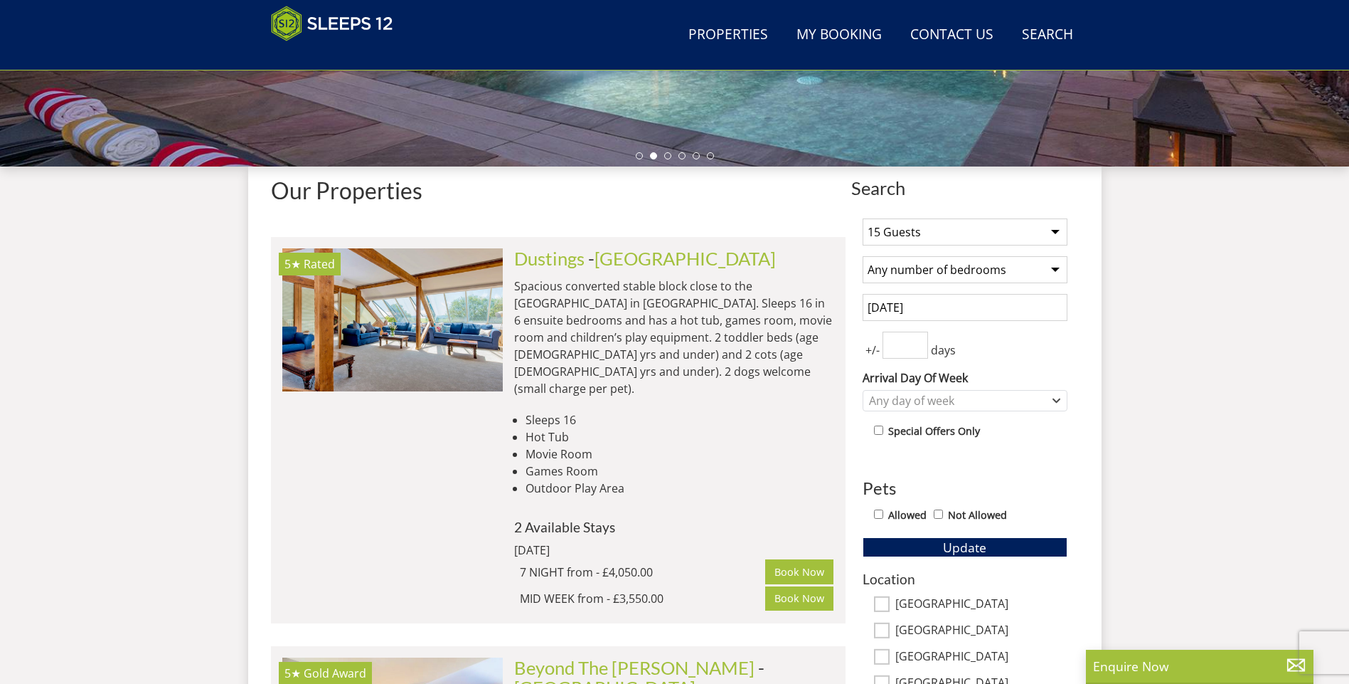
scroll to position [440, 0]
